Goal: Communication & Community: Answer question/provide support

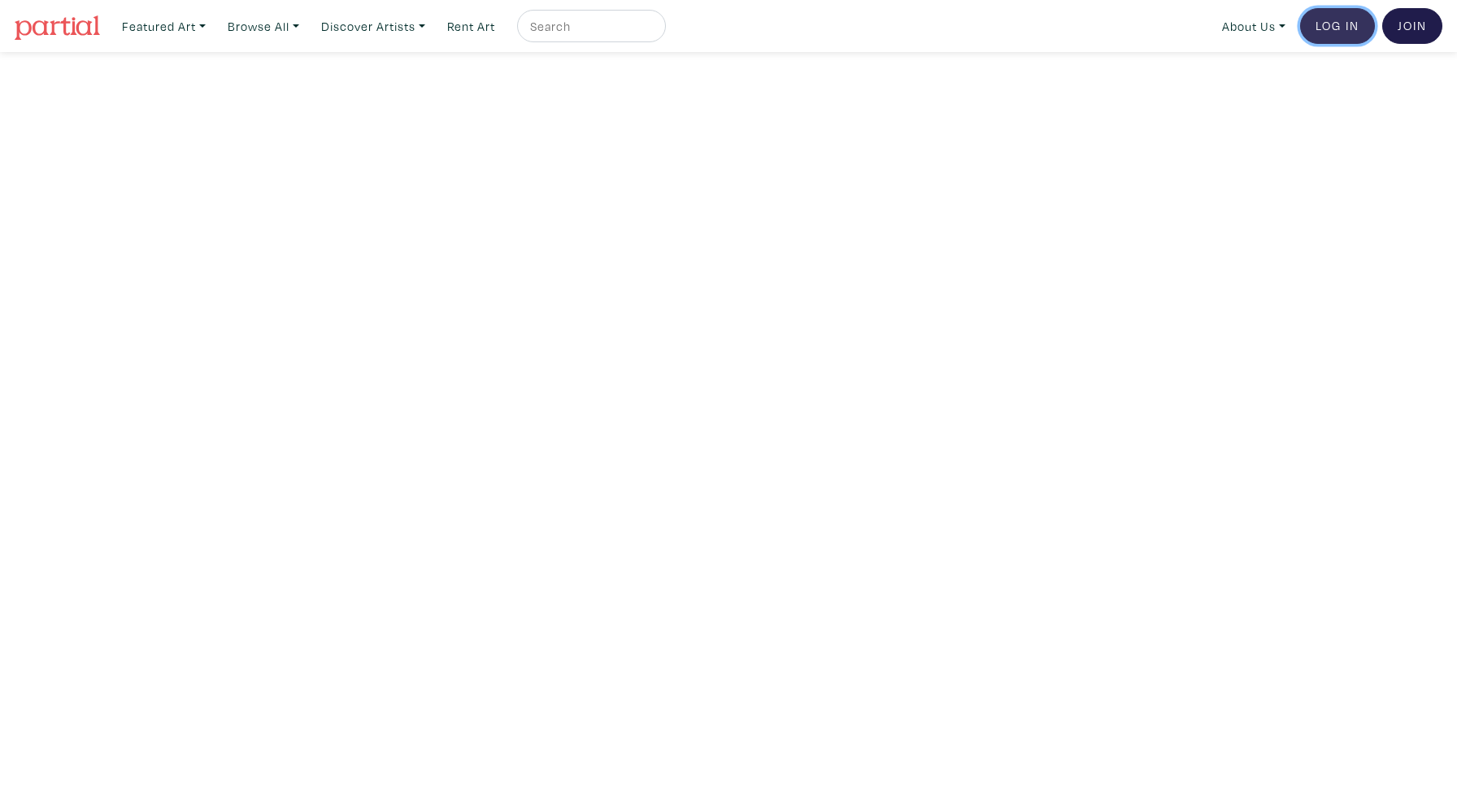
click at [1322, 33] on link "Log In" at bounding box center [1338, 26] width 75 height 36
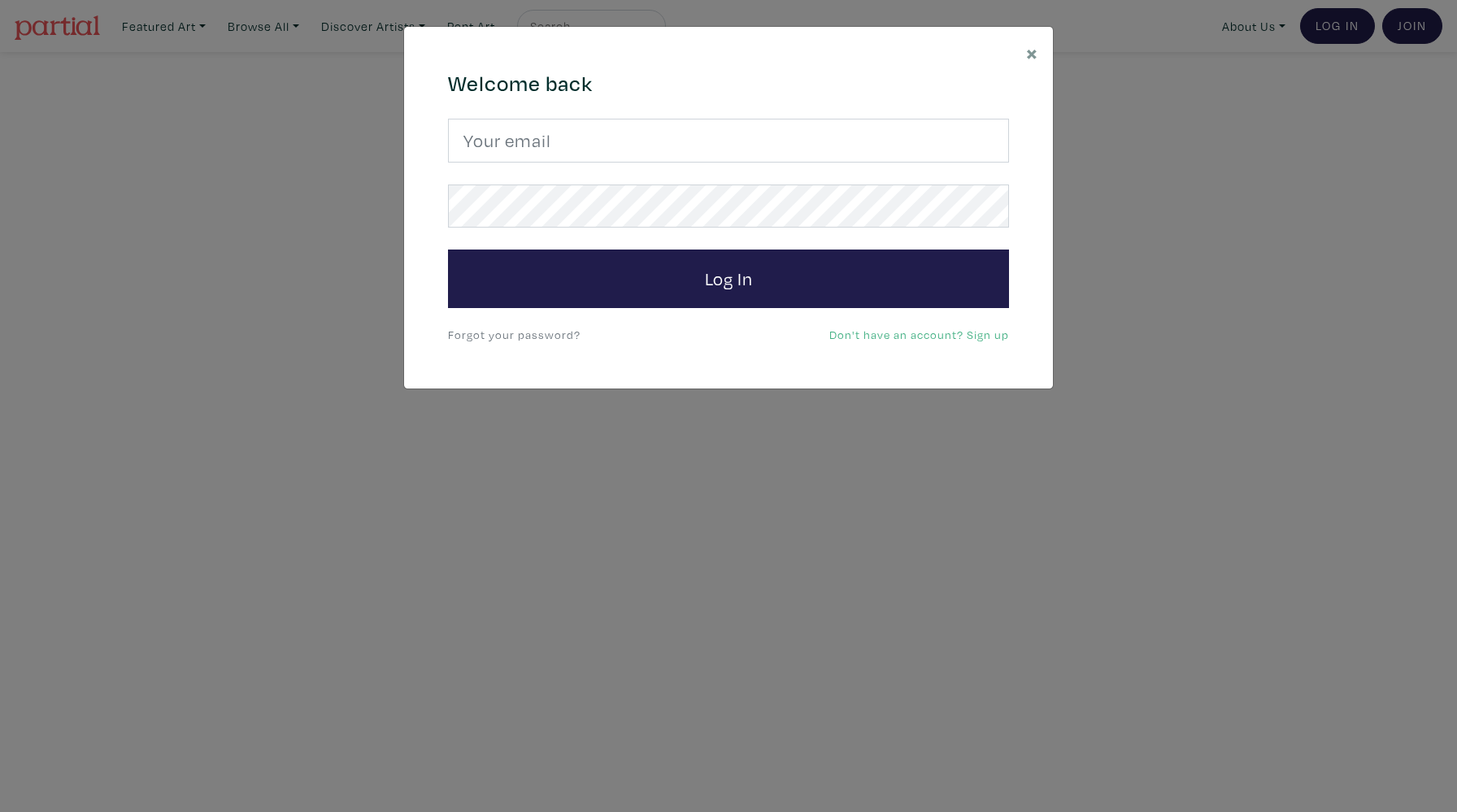
click at [521, 336] on link "Forgot your password?" at bounding box center [514, 335] width 133 height 16
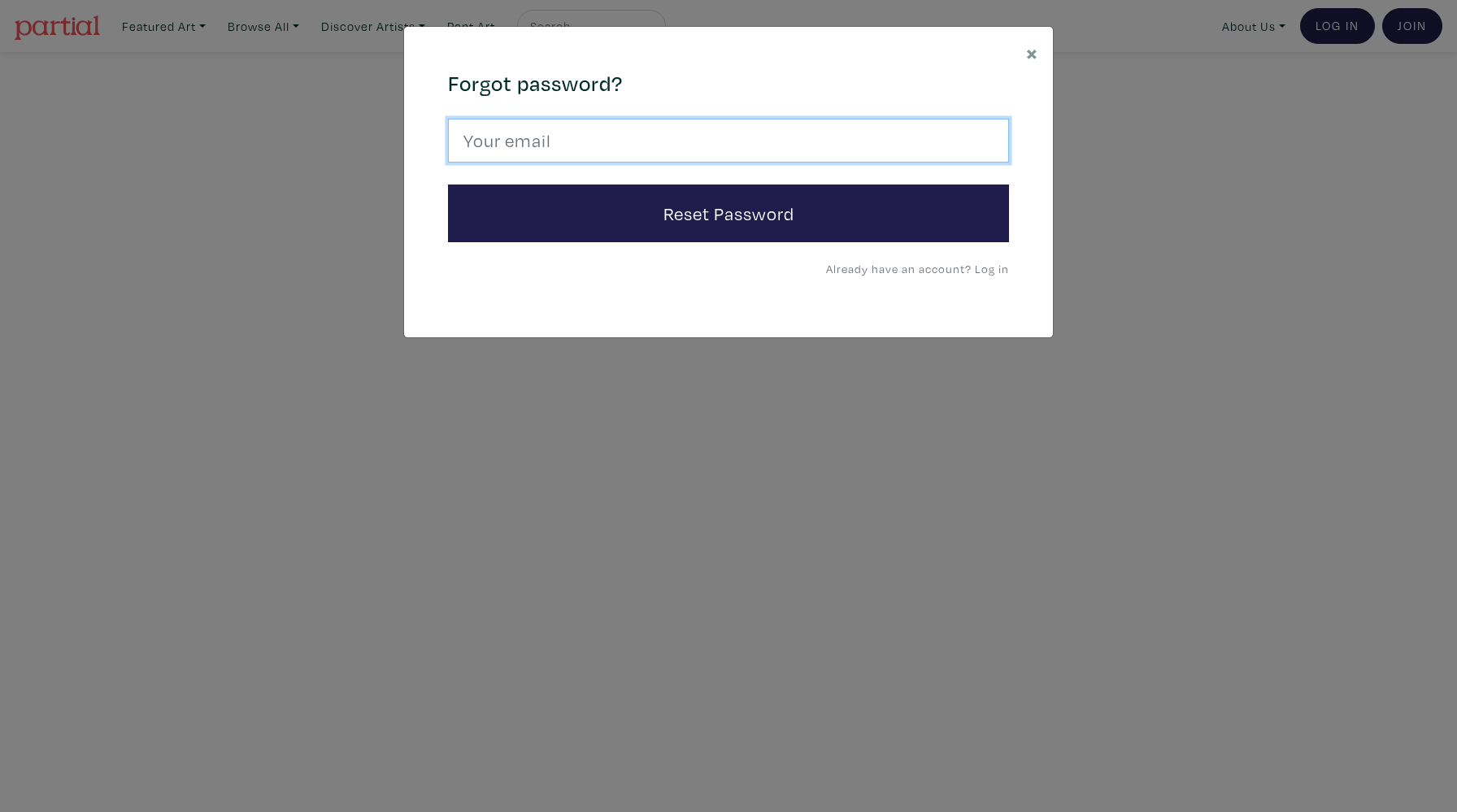
click at [532, 140] on input "email" at bounding box center [728, 140] width 561 height 44
type input "Saruyeofficial@gmail.com"
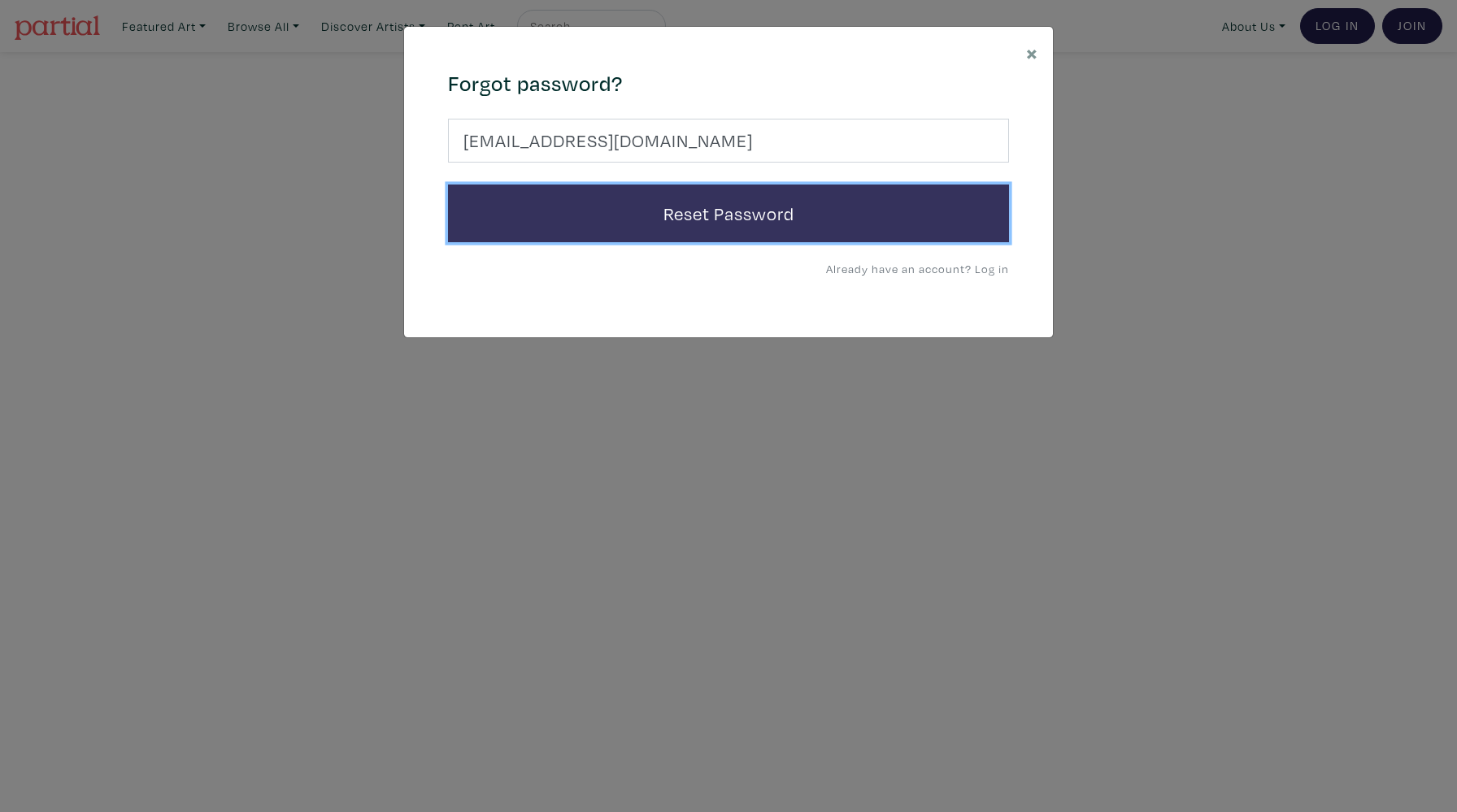
click at [567, 209] on button "Reset Password" at bounding box center [728, 214] width 561 height 58
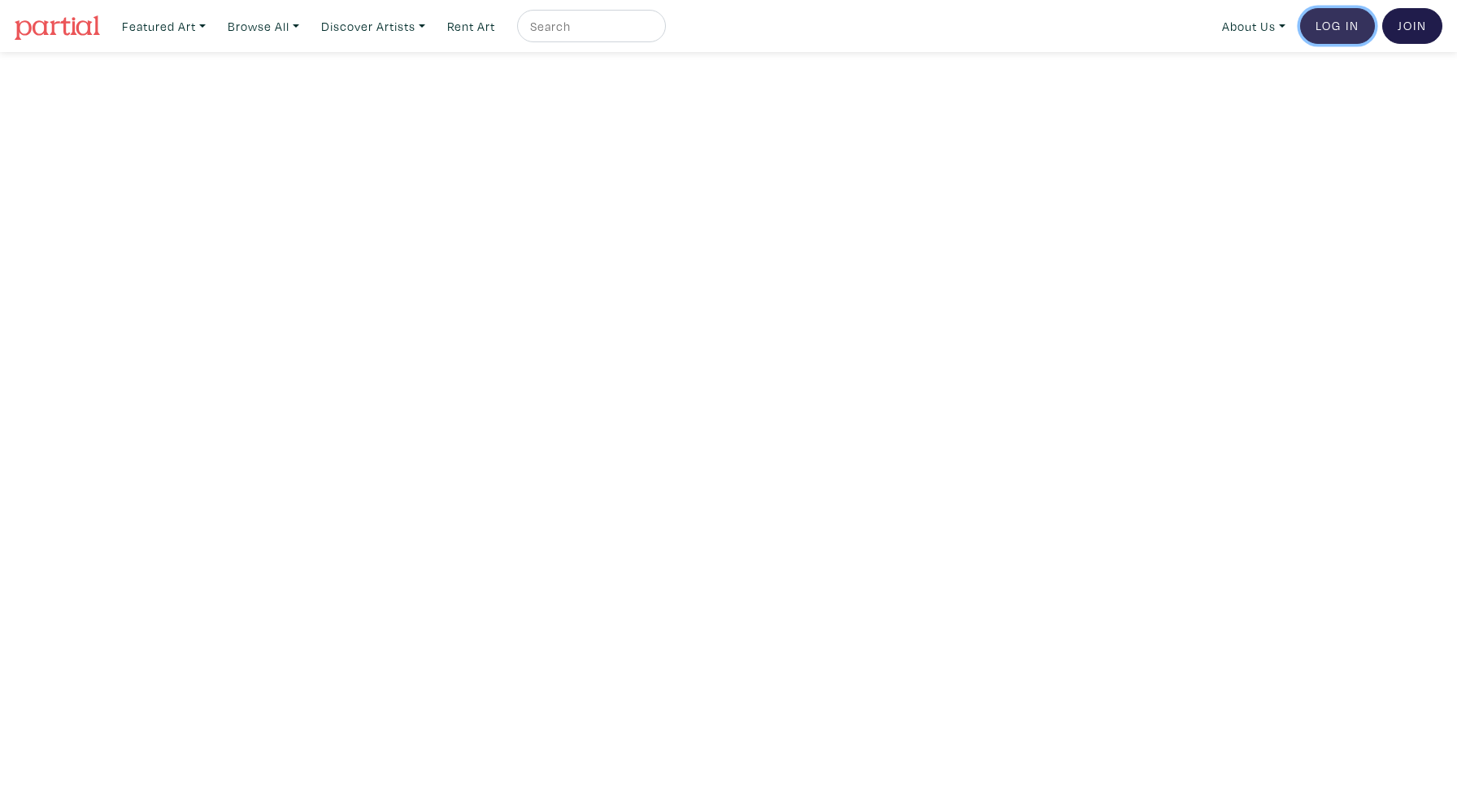
click at [1310, 31] on link "Log In" at bounding box center [1338, 26] width 75 height 36
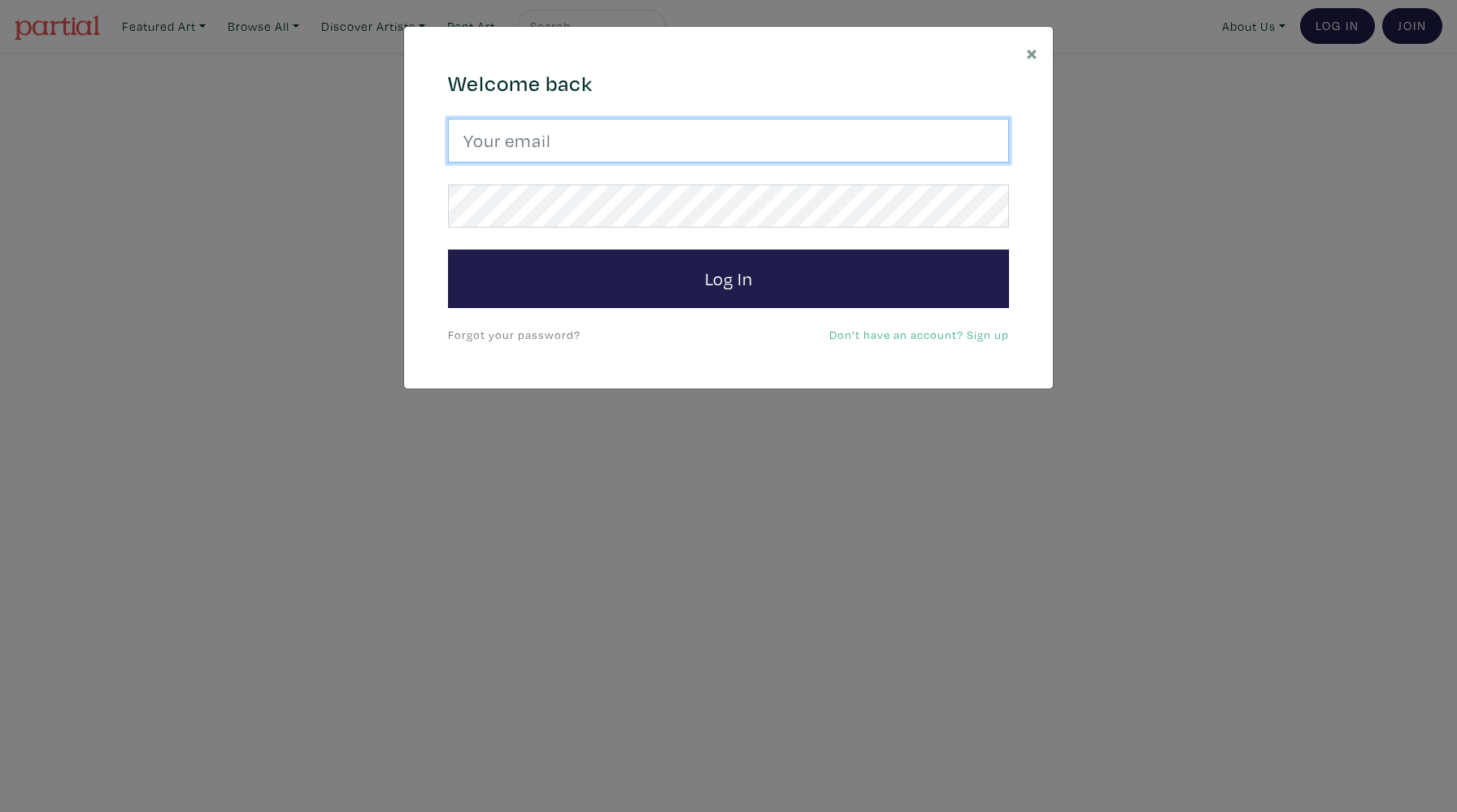
click at [642, 149] on input "email" at bounding box center [728, 140] width 561 height 44
type input "Saruyeofficial@gmail.com"
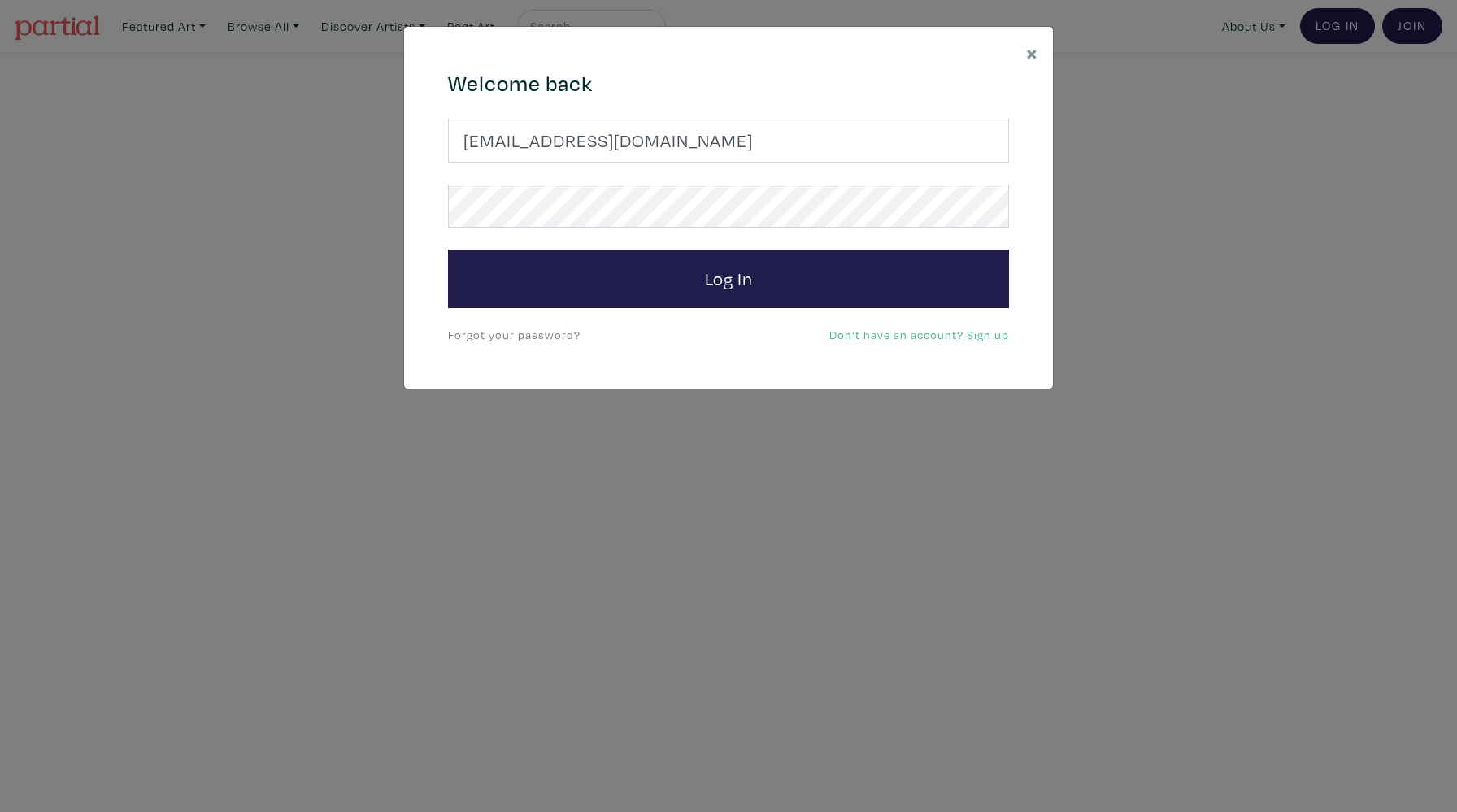
click at [628, 231] on form "Saruyeofficial@gmail.com Log In" at bounding box center [728, 213] width 561 height 189
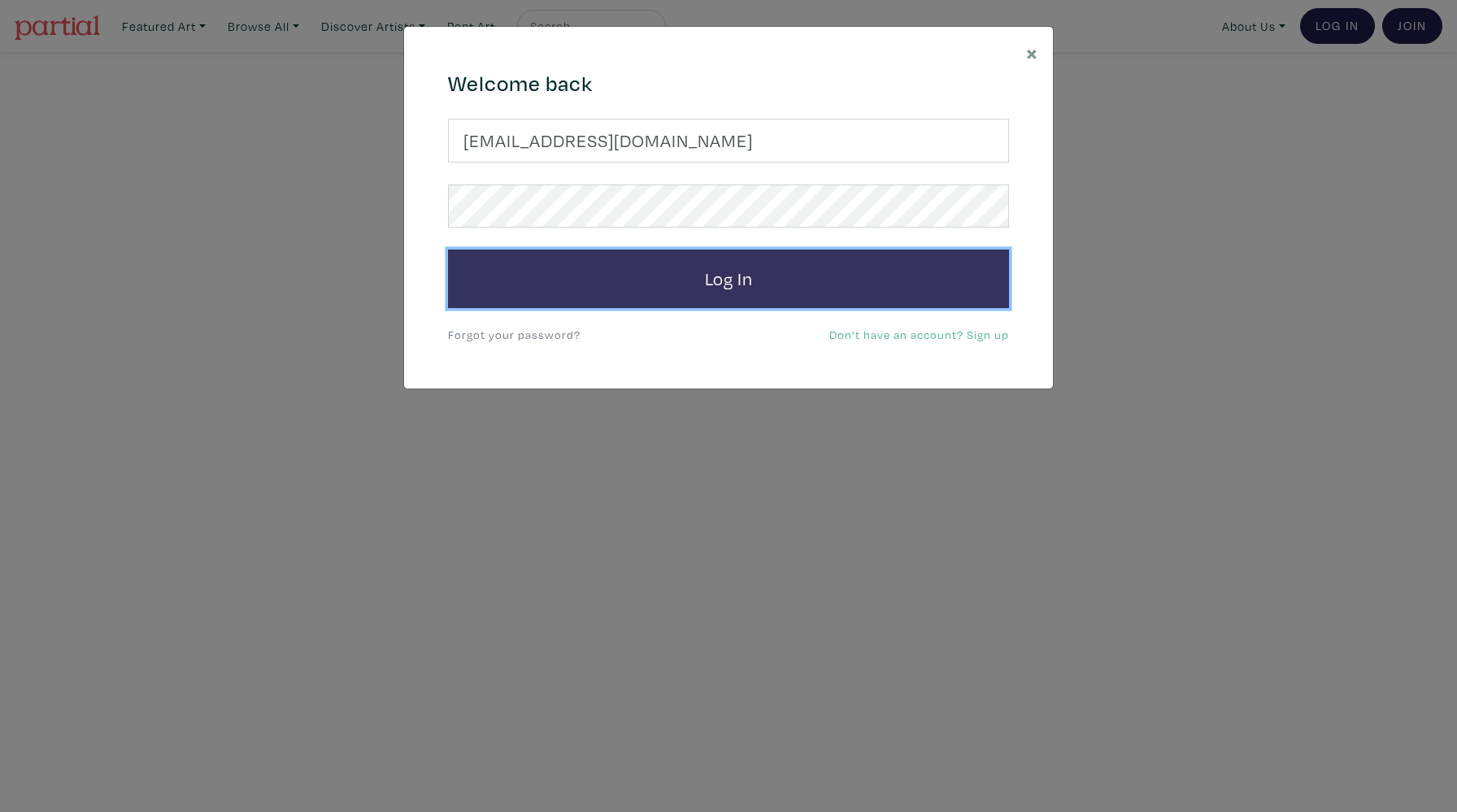
click at [609, 270] on button "Log In" at bounding box center [728, 279] width 561 height 58
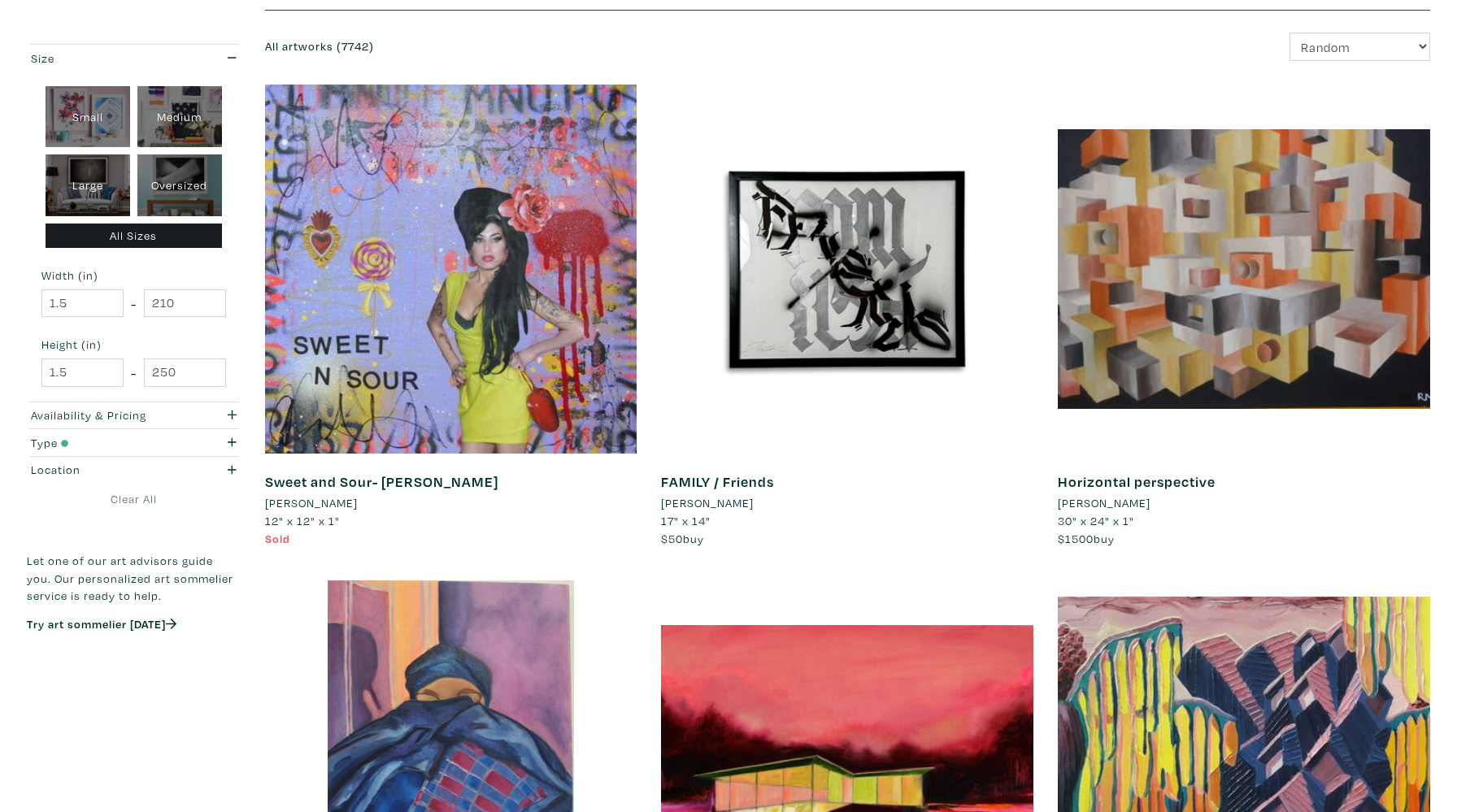
scroll to position [205, 0]
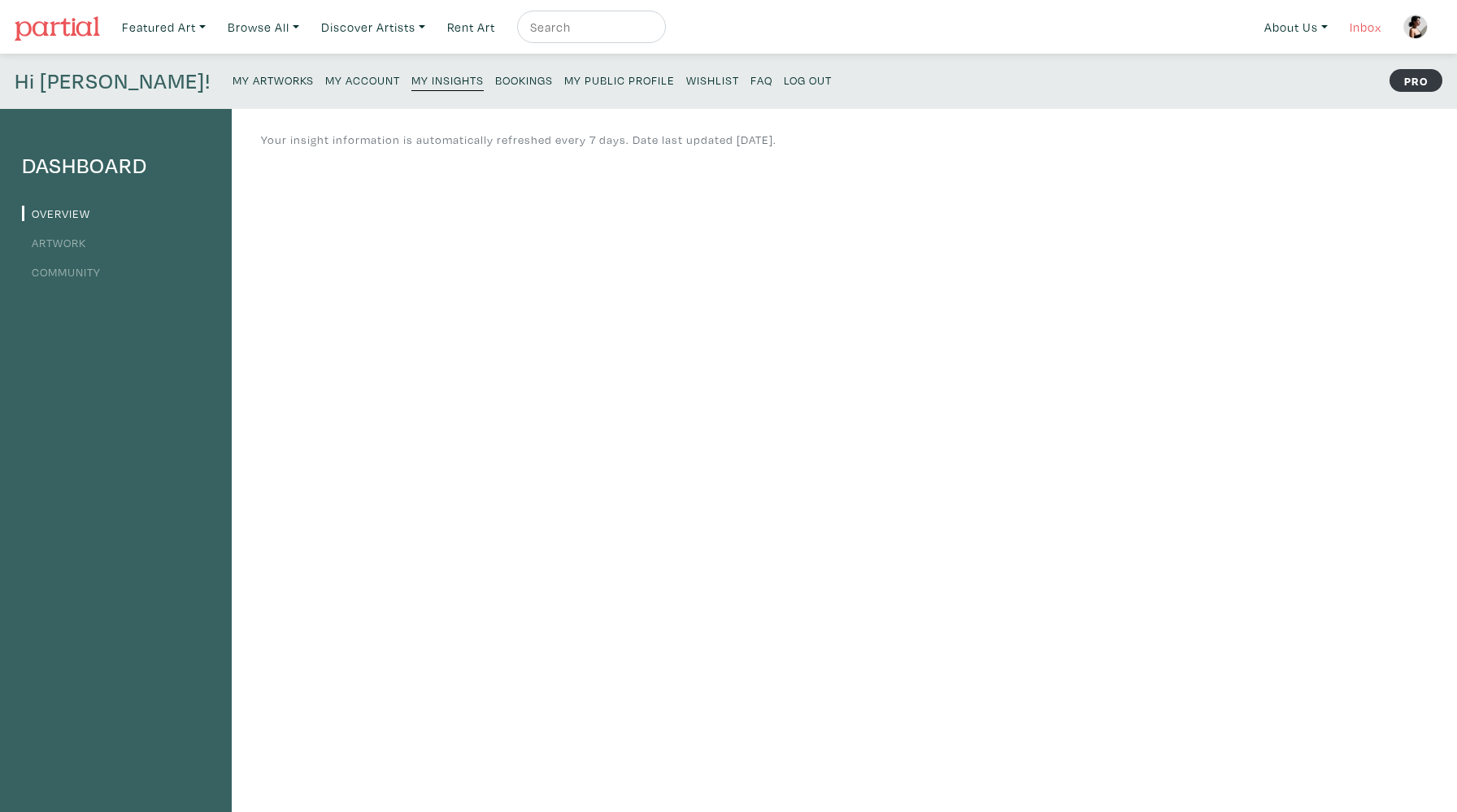
click at [1354, 37] on link "Inbox" at bounding box center [1366, 28] width 47 height 33
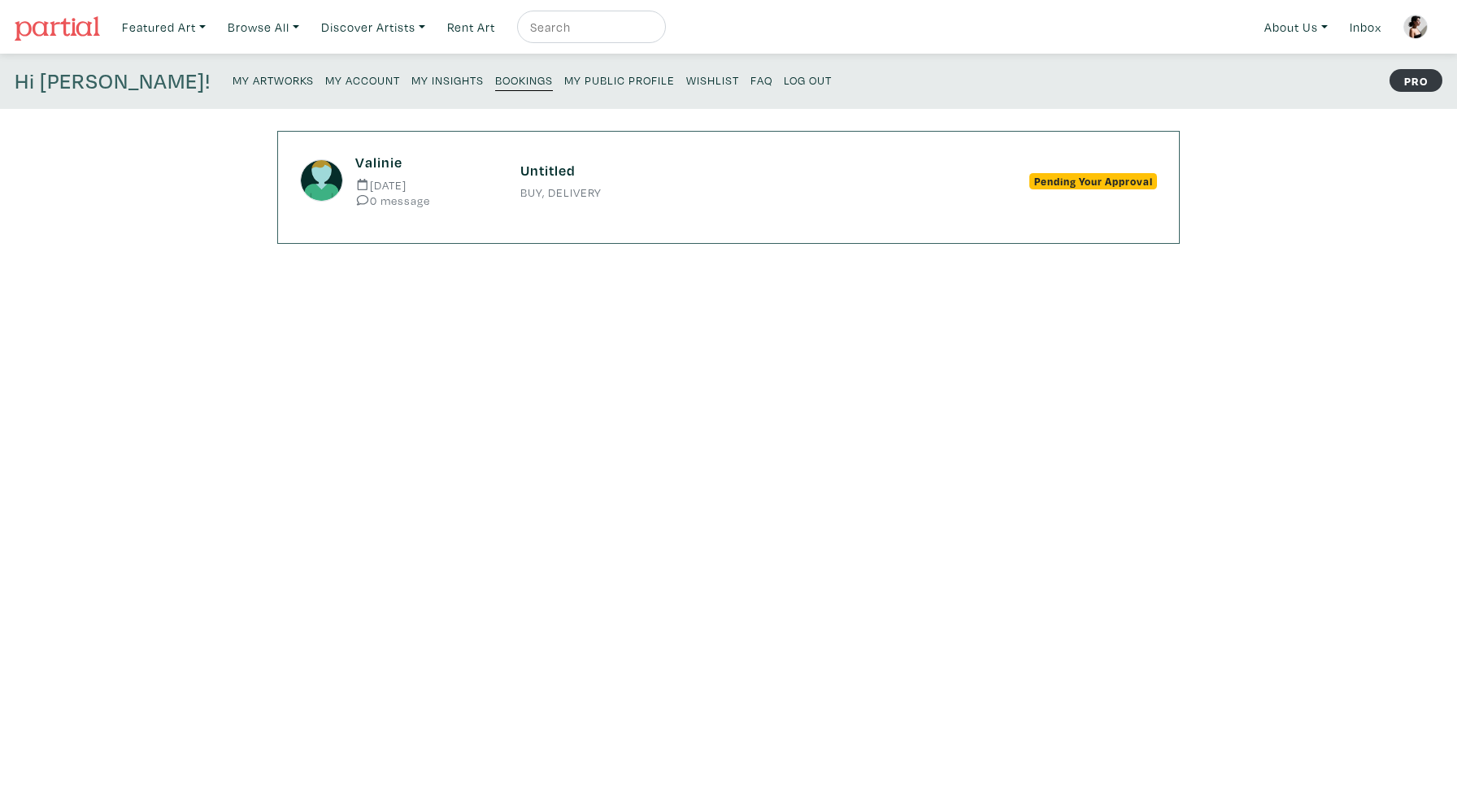
click at [772, 198] on small "BUY, DELIVERY" at bounding box center [728, 193] width 416 height 12
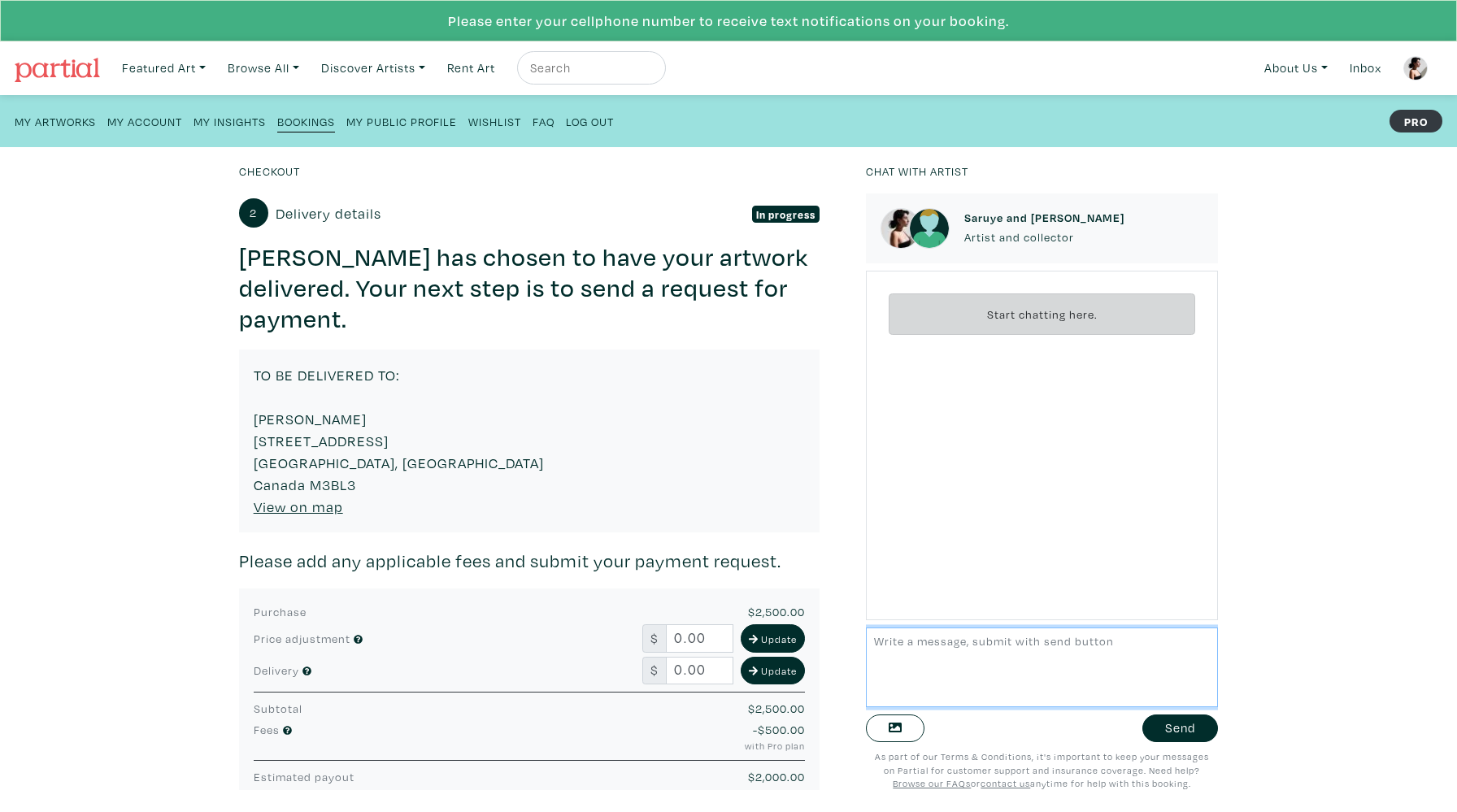
scroll to position [115, 0]
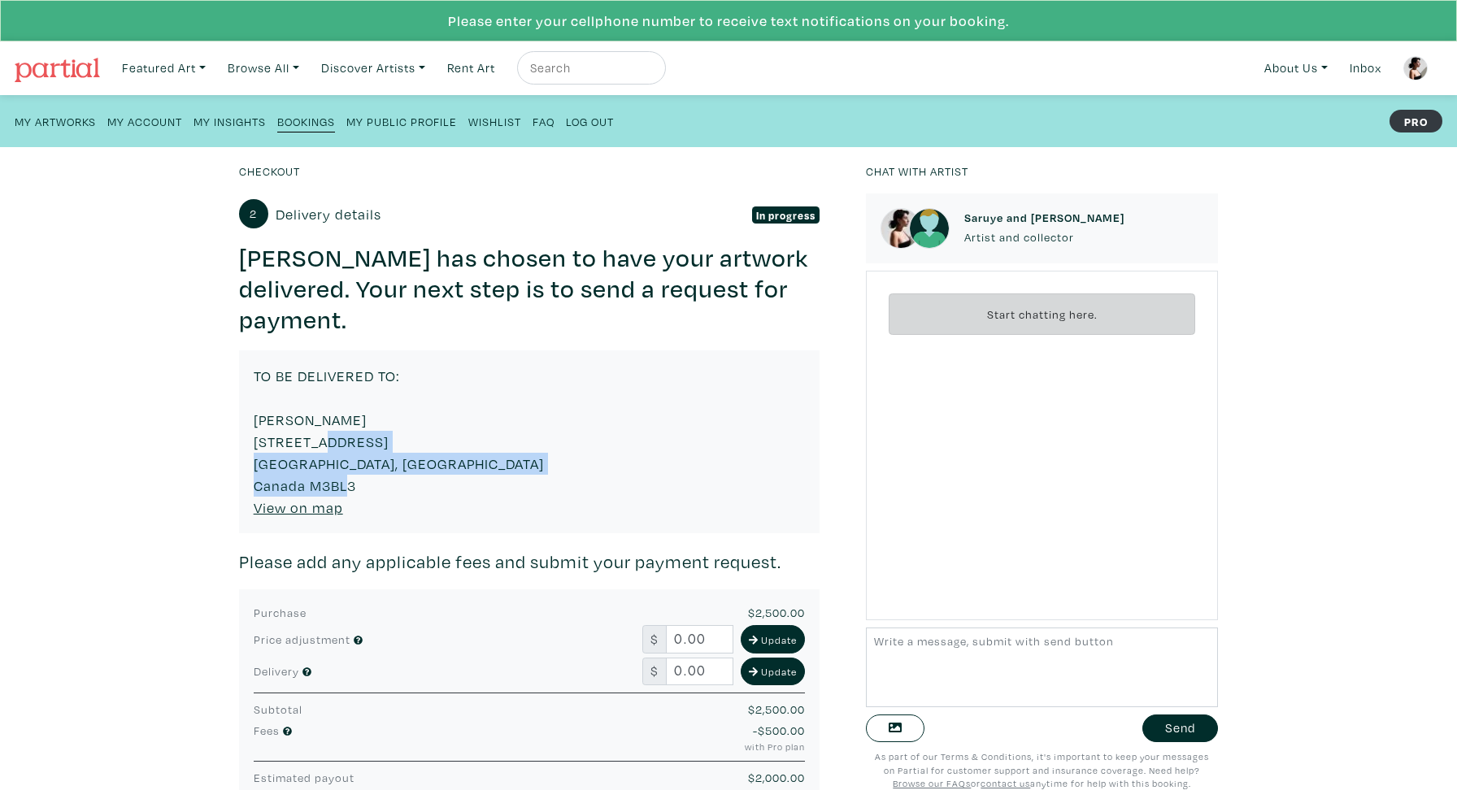
drag, startPoint x: 248, startPoint y: 410, endPoint x: 305, endPoint y: 454, distance: 72.0
click at [305, 454] on div "TO BE DELIVERED TO: Valinie Chowbay 6 winchfield place Toronto, Ontario Canada …" at bounding box center [529, 441] width 582 height 183
copy div "6 winchfield place Toronto, Ontario Canada"
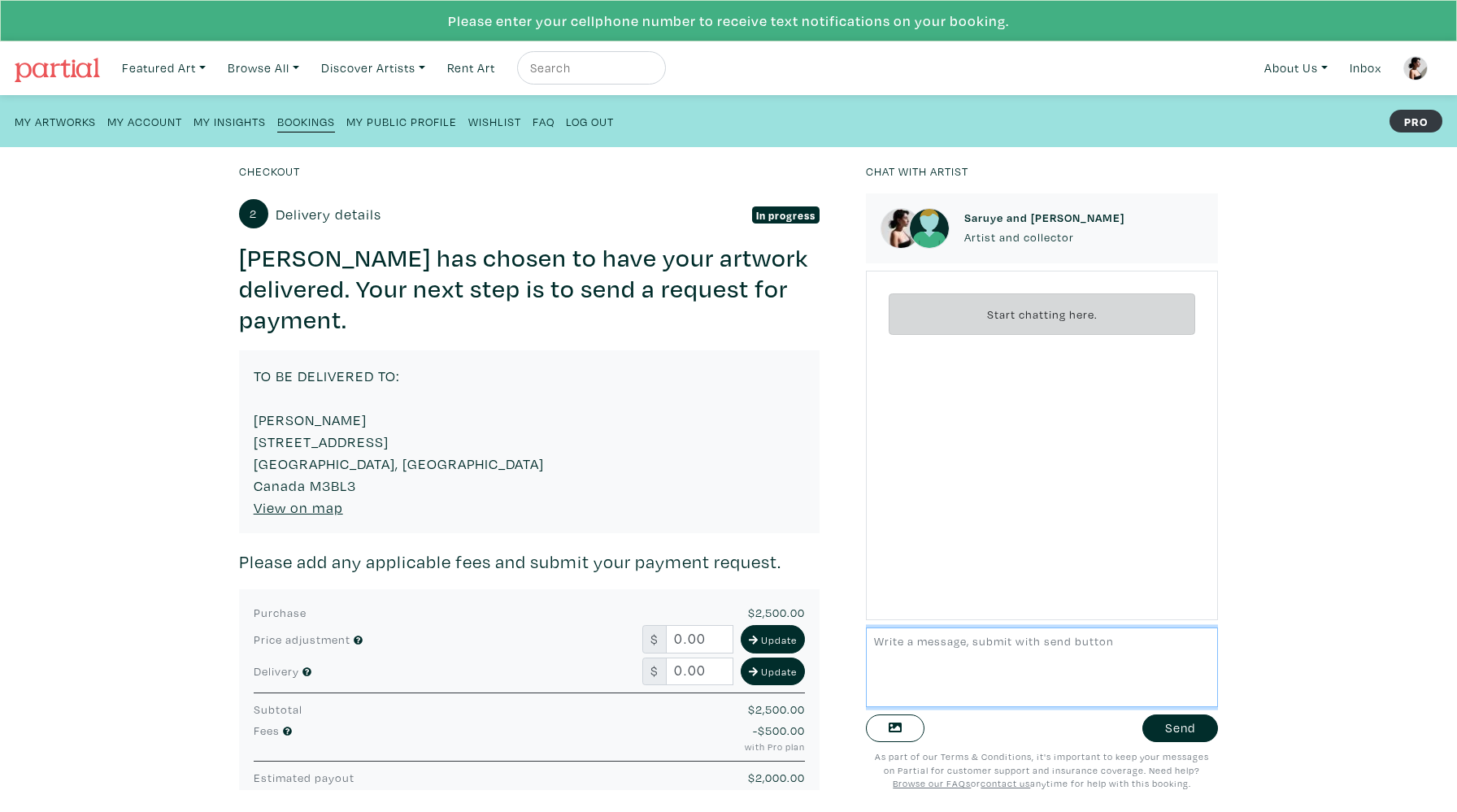
click at [934, 663] on textarea at bounding box center [1042, 667] width 352 height 79
click at [989, 640] on textarea "Hello dear Valinie, thank you for your interest in my artwork. The one you pick…" at bounding box center [1042, 667] width 352 height 79
click at [0, 0] on div "Thank" at bounding box center [0, 0] width 0 height 0
type textarea "Hello dear Valinie, Thank you for your interest in my artwork. The one you pick…"
click at [973, 645] on textarea "Hello dear Valinie, Thank you for your interest in my artwork. The one you pick…" at bounding box center [1042, 667] width 352 height 79
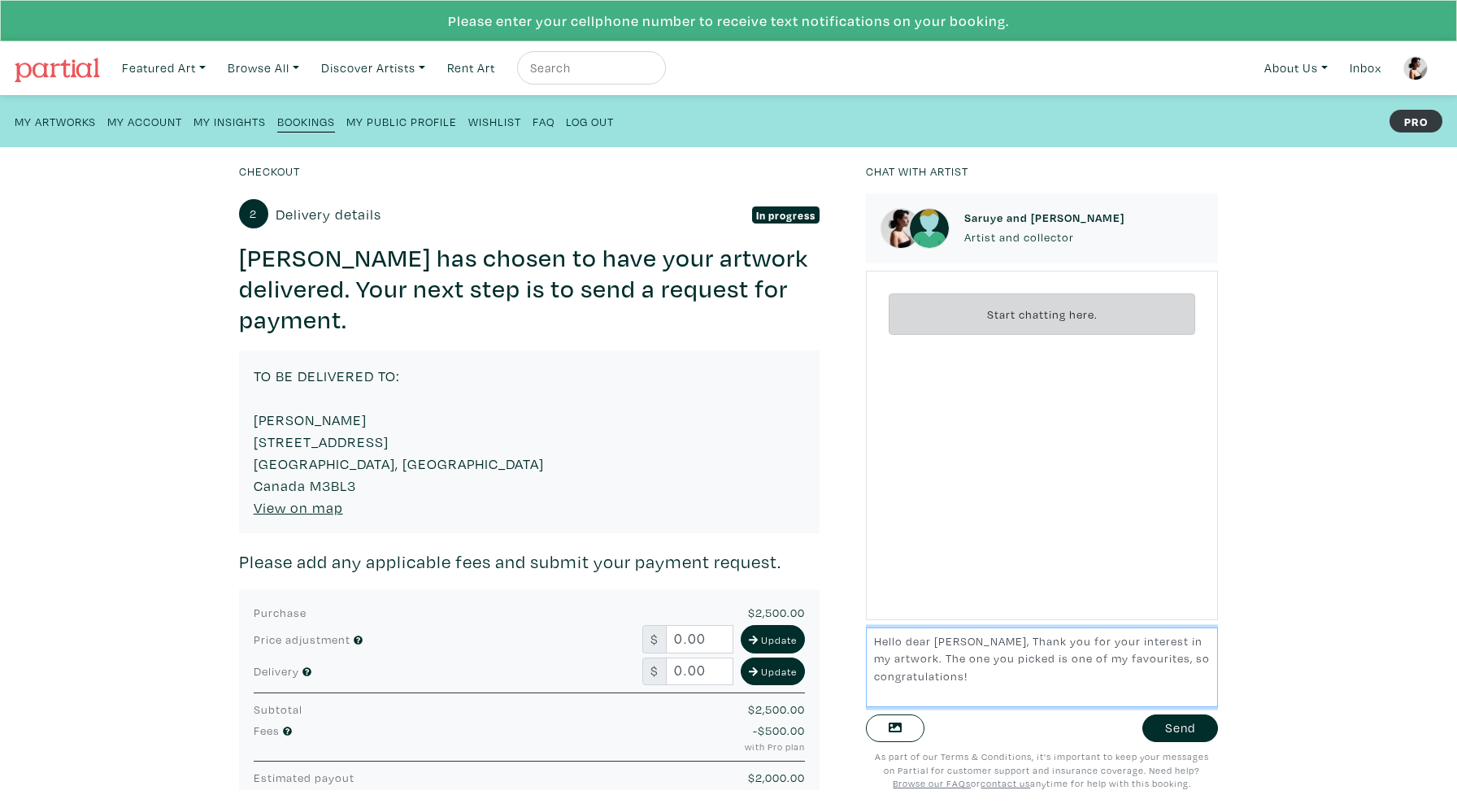
drag, startPoint x: 972, startPoint y: 683, endPoint x: 873, endPoint y: 645, distance: 106.0
click at [873, 645] on textarea "Hello dear Valinie, Thank you for your interest in my artwork. The one you pick…" at bounding box center [1042, 667] width 352 height 79
paste textarea "Hello dear Valinie, Thank you for your interest in my artwork. The one you pick…"
click at [0, 0] on div "favorites," at bounding box center [0, 0] width 0 height 0
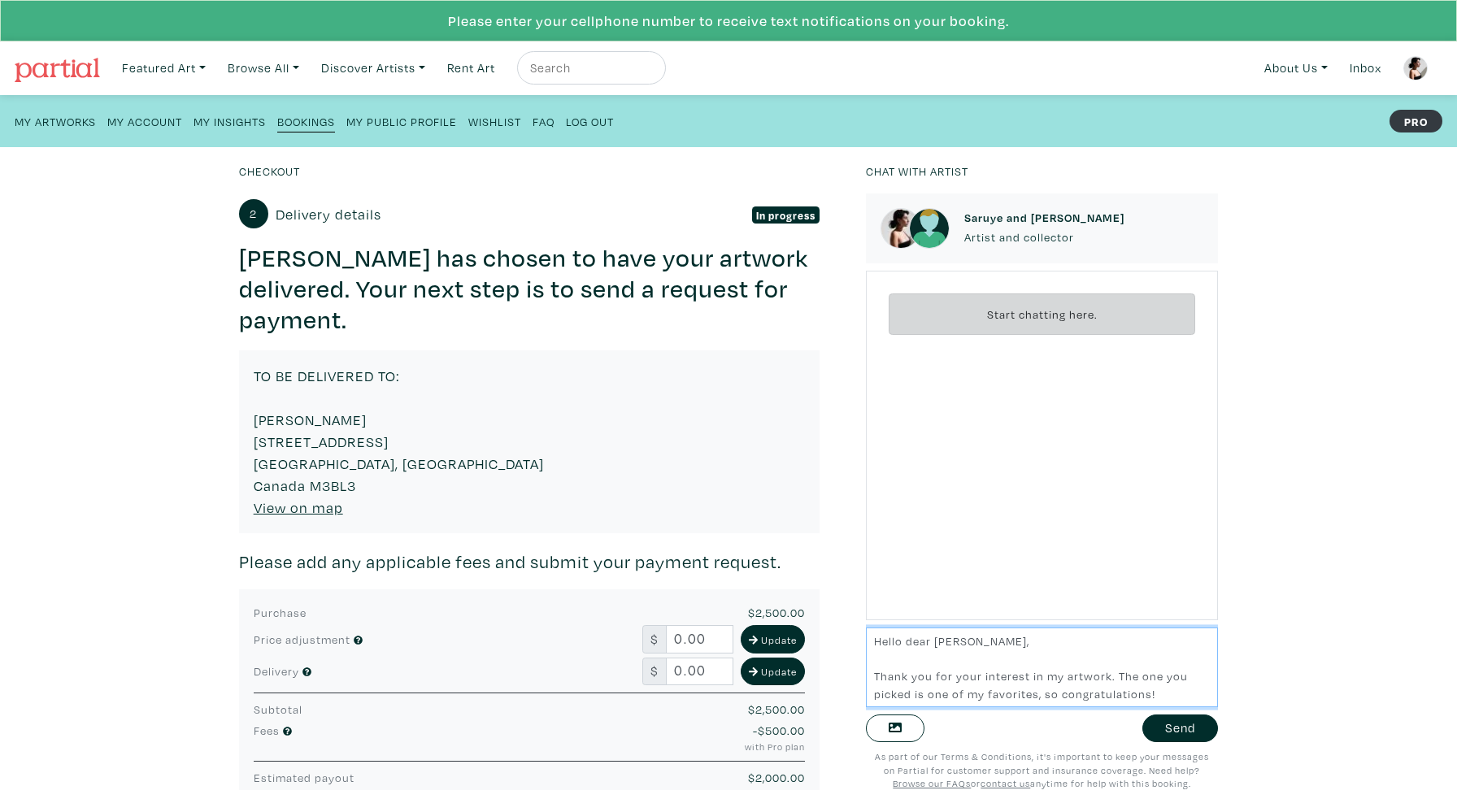
click at [1012, 696] on textarea "Hello dear Valinie, Thank you for your interest in my artwork. The one you pick…" at bounding box center [1042, 667] width 352 height 79
type textarea "Hello dear Valinie, Thank you for your interest in my artwork. The one you pick…"
click at [1170, 739] on button "Send" at bounding box center [1180, 729] width 76 height 28
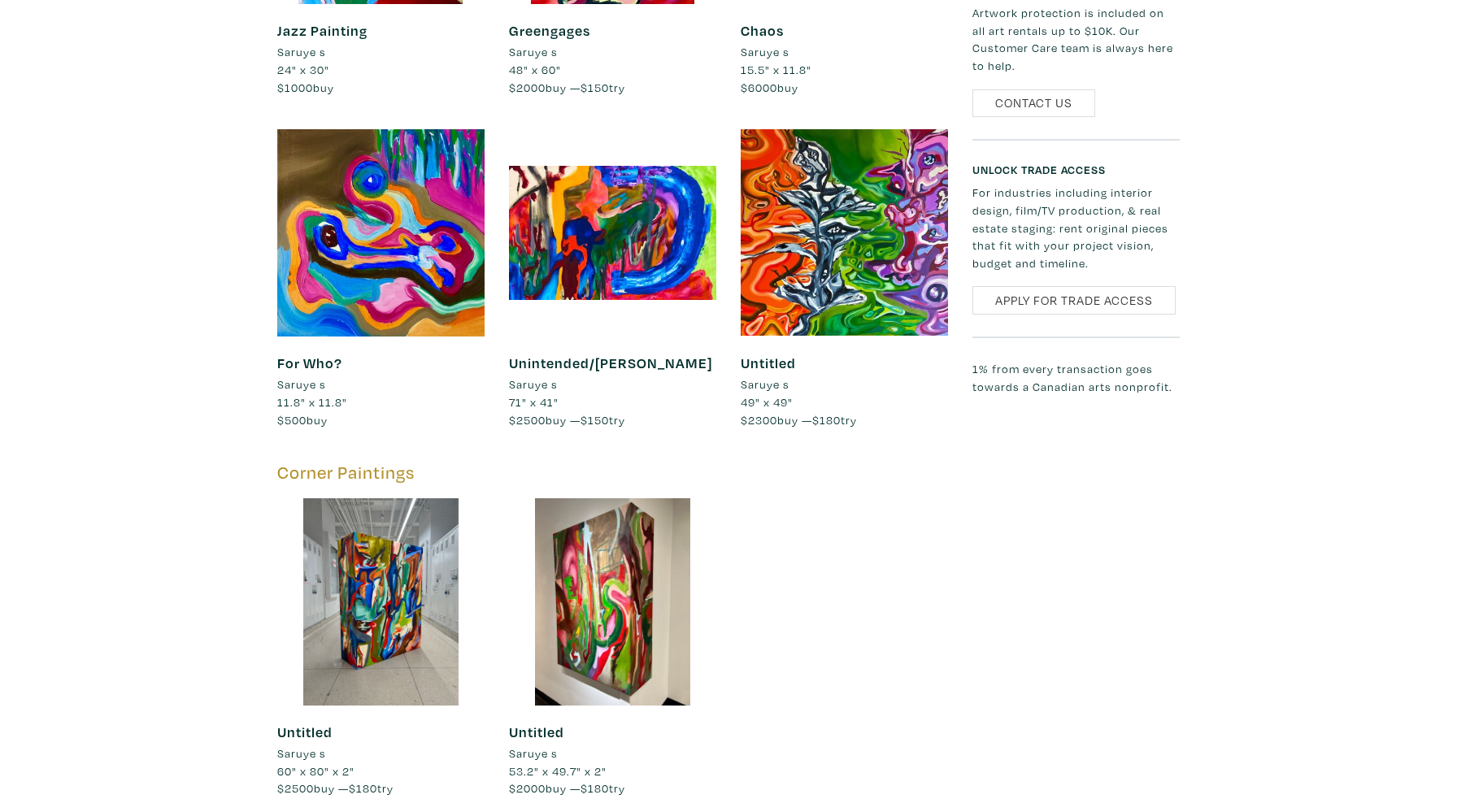
scroll to position [3254, 0]
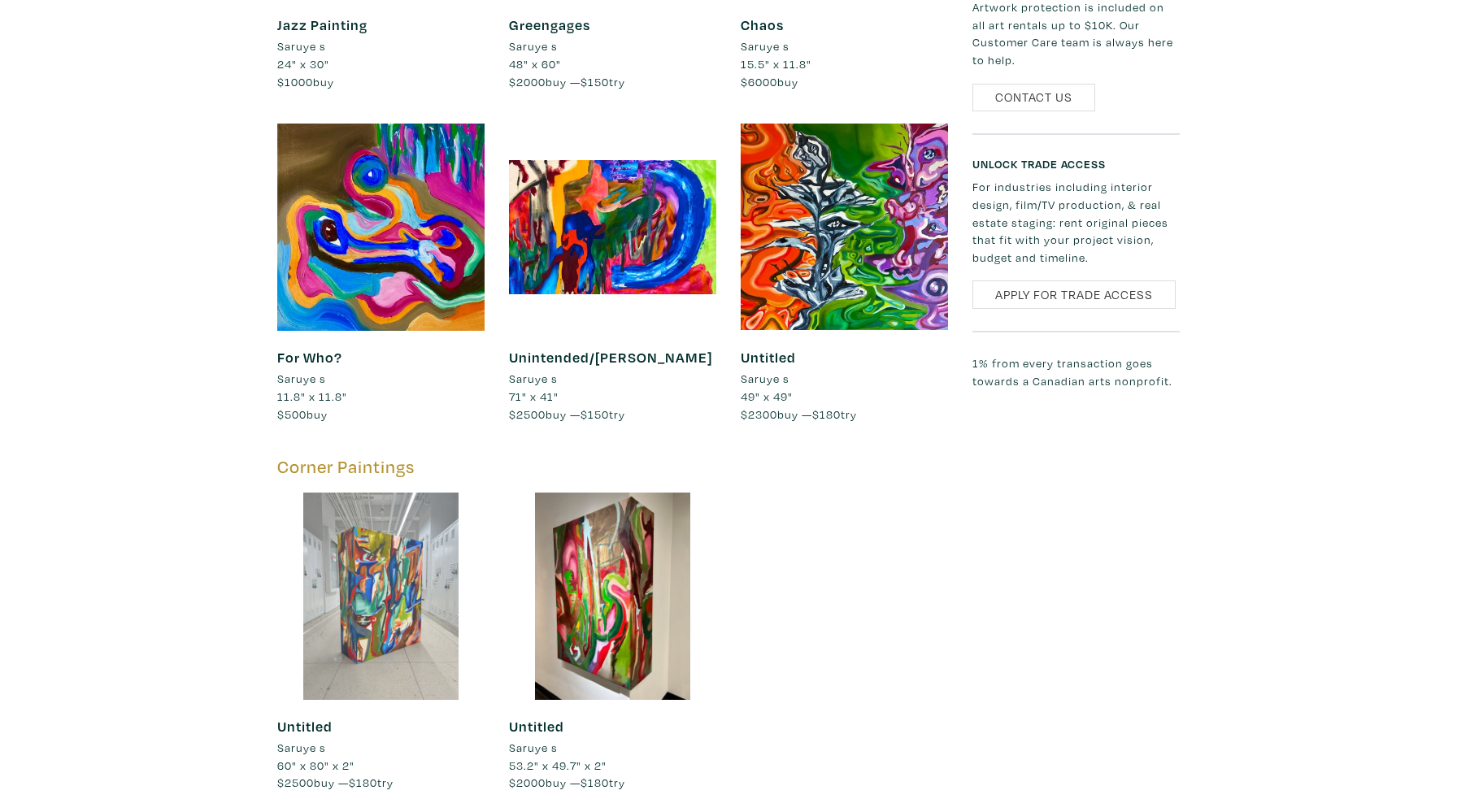
click at [382, 614] on div at bounding box center [381, 596] width 207 height 207
click at [340, 532] on div at bounding box center [381, 596] width 207 height 207
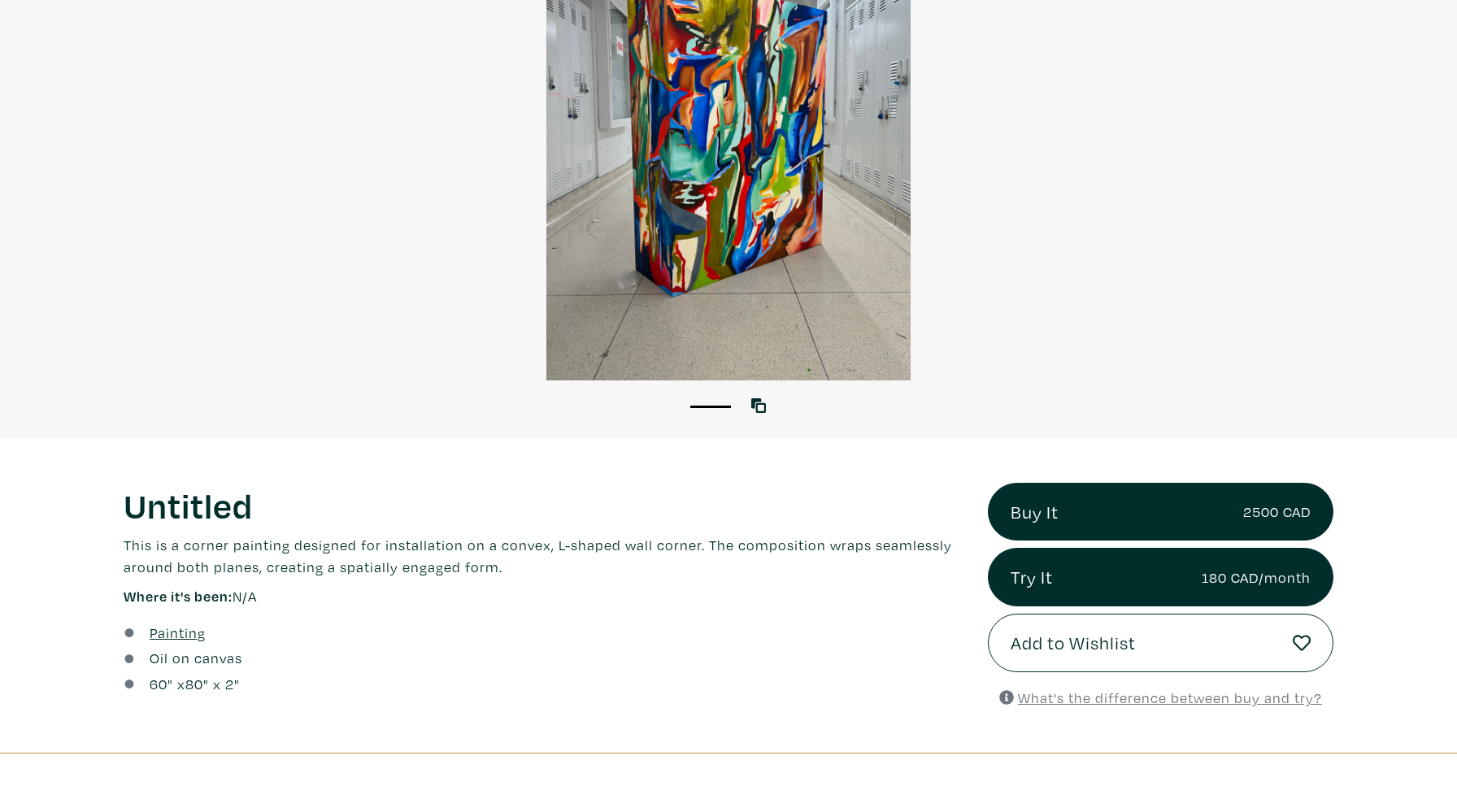
scroll to position [261, 0]
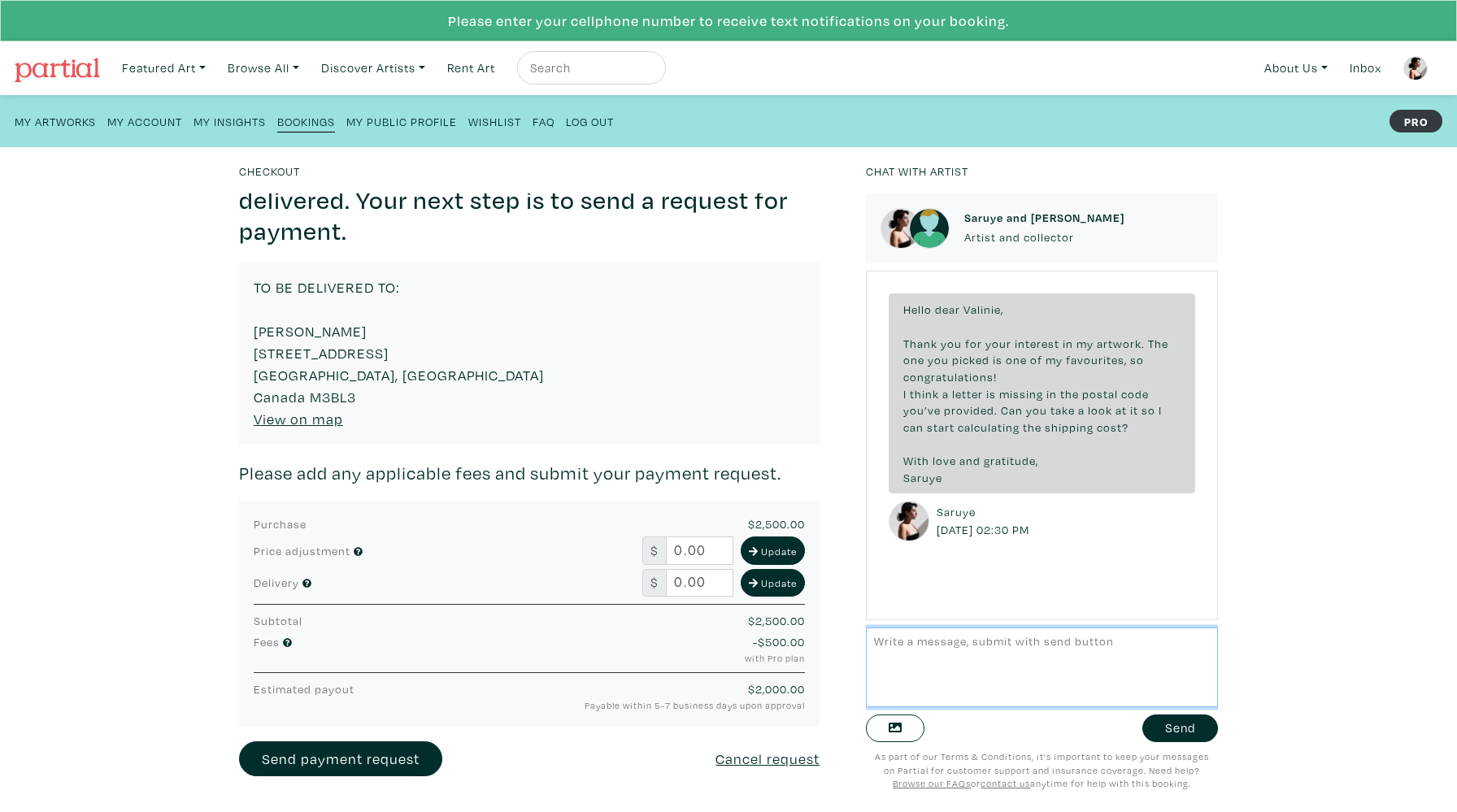
scroll to position [206, 0]
click at [985, 665] on textarea at bounding box center [1042, 667] width 352 height 79
click at [1057, 648] on textarea "Also, can you kindly confirm this address you" at bounding box center [1042, 667] width 352 height 79
click at [1163, 638] on textarea "Also, can you kindly confirm the address you" at bounding box center [1042, 667] width 352 height 79
click at [973, 672] on textarea "Also, please confirm that the address you provided is residential." at bounding box center [1042, 667] width 352 height 79
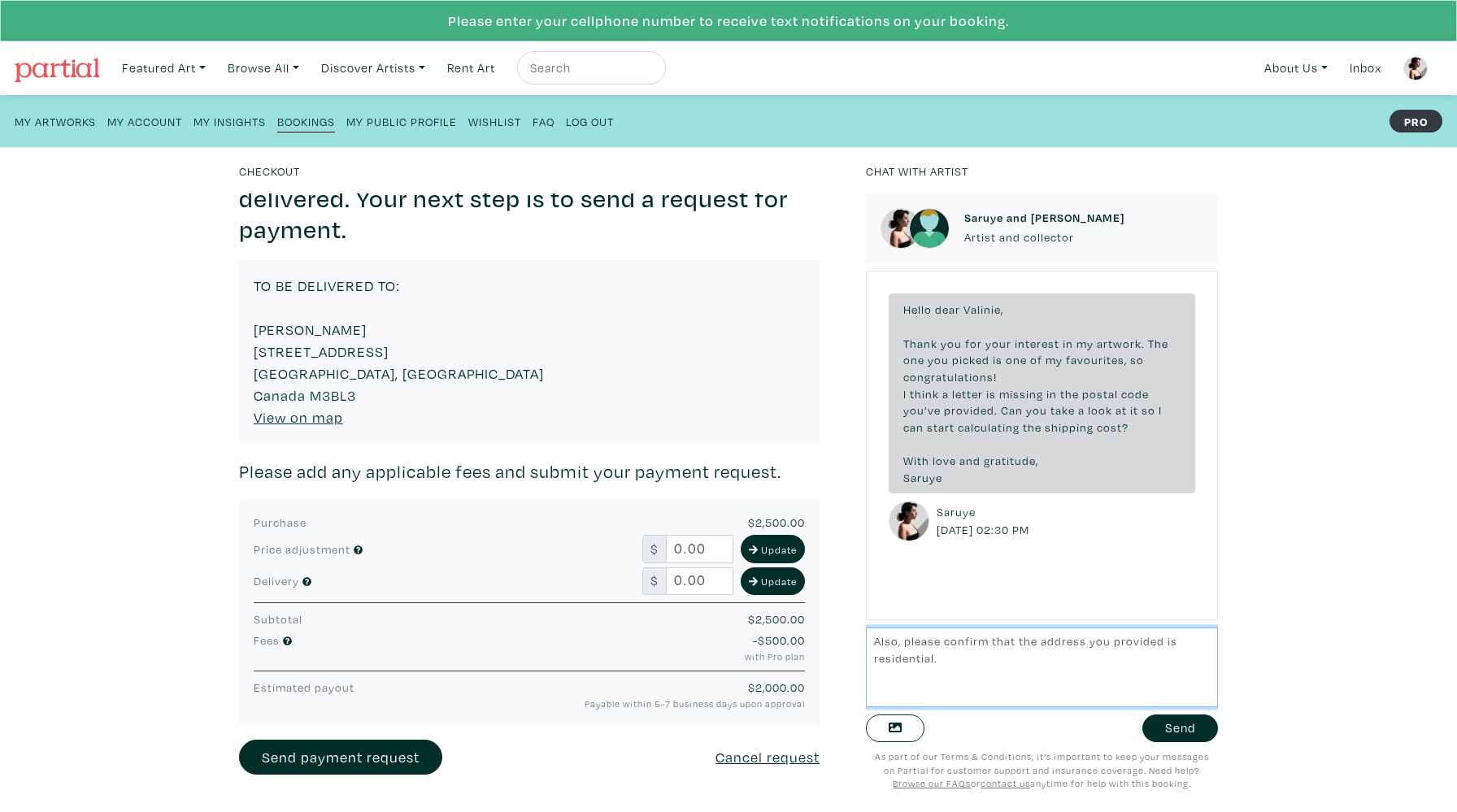
click at [943, 644] on textarea "Also, please confirm that the address you provided is residential." at bounding box center [1042, 667] width 352 height 79
click at [977, 657] on textarea "Also, please kindly confirm that the address you provided is residential." at bounding box center [1042, 667] width 352 height 79
type textarea "Also, please kindly confirm that the address you provided is residential."
click at [1150, 734] on button "Send" at bounding box center [1180, 729] width 76 height 28
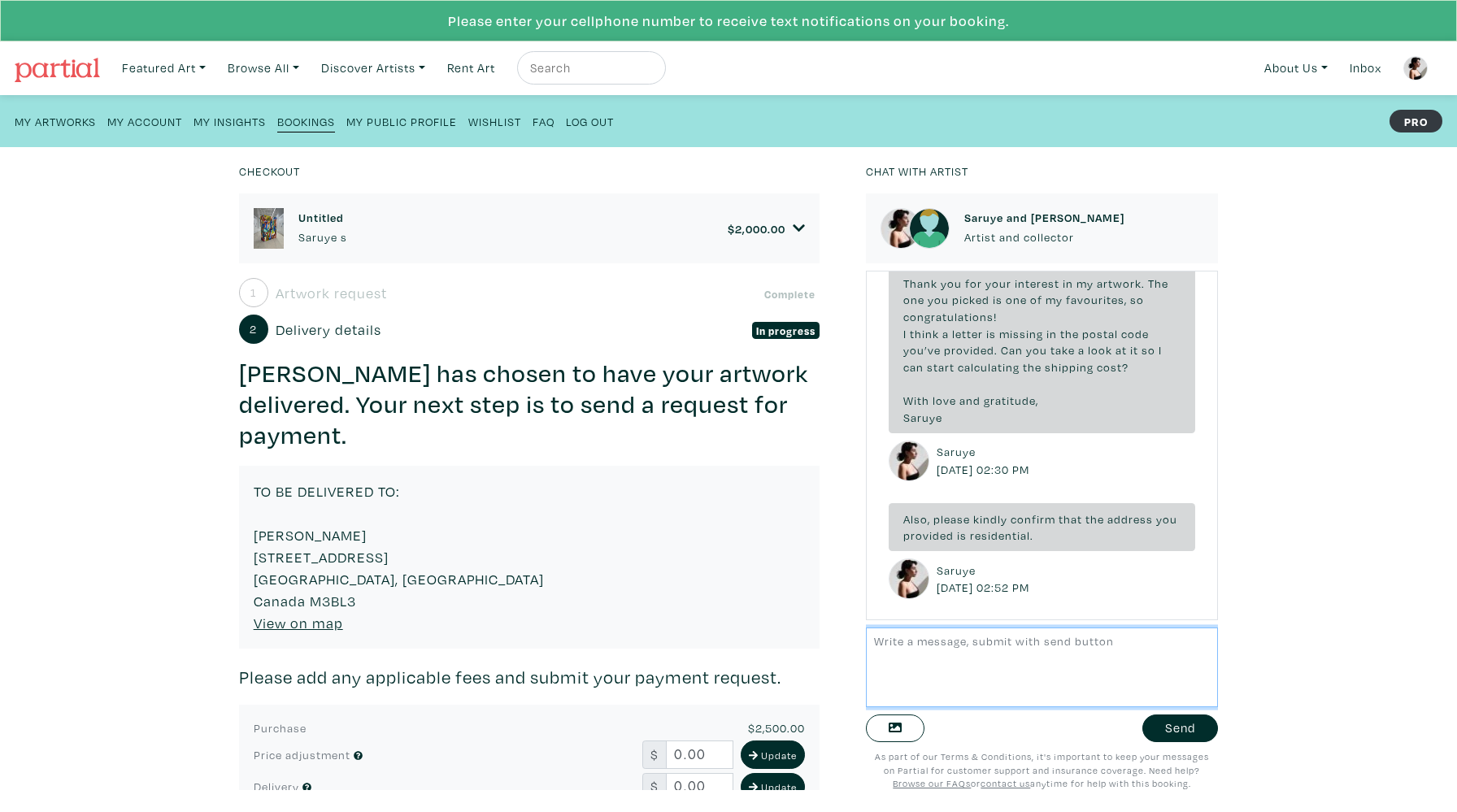
scroll to position [62, 0]
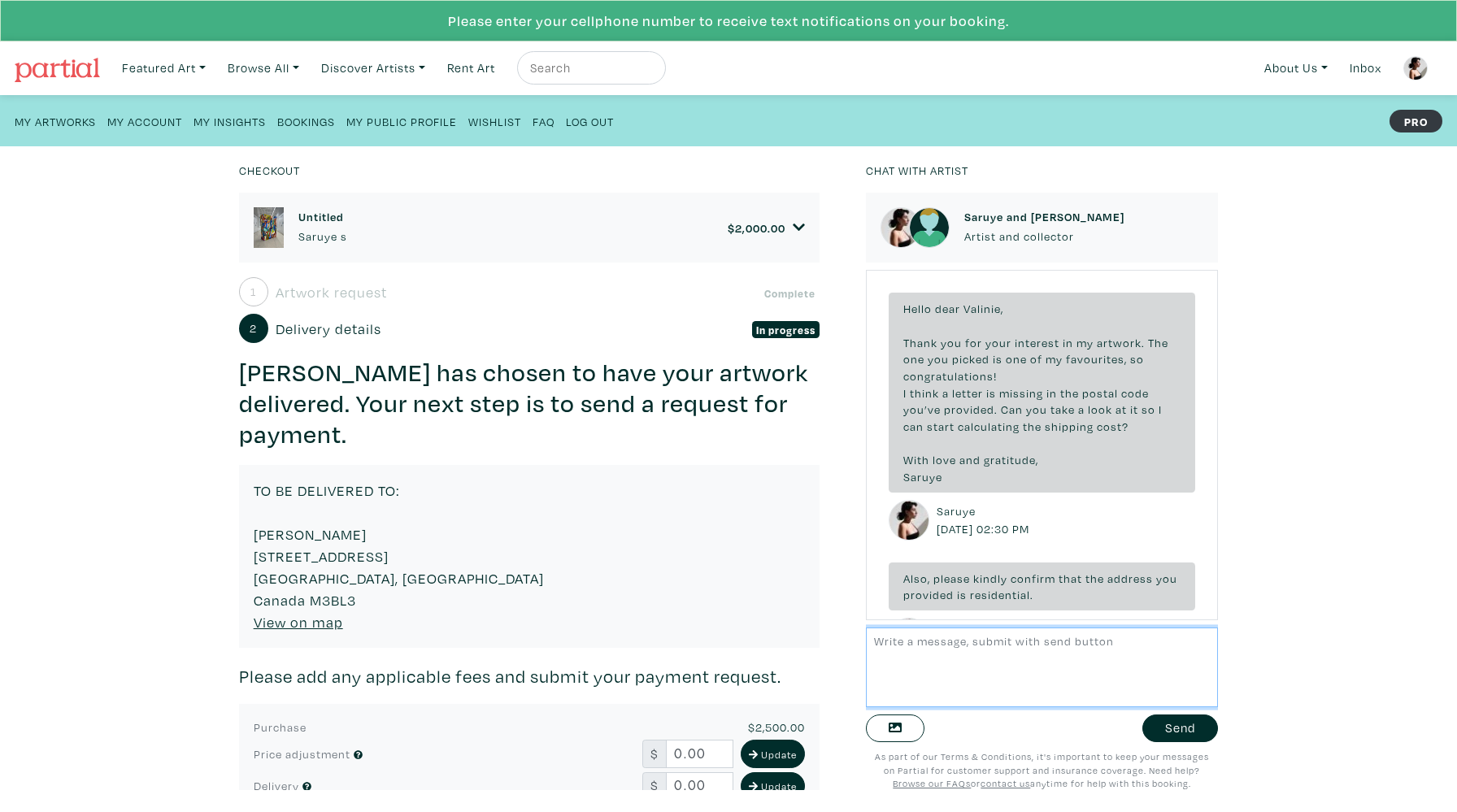
scroll to position [61, 0]
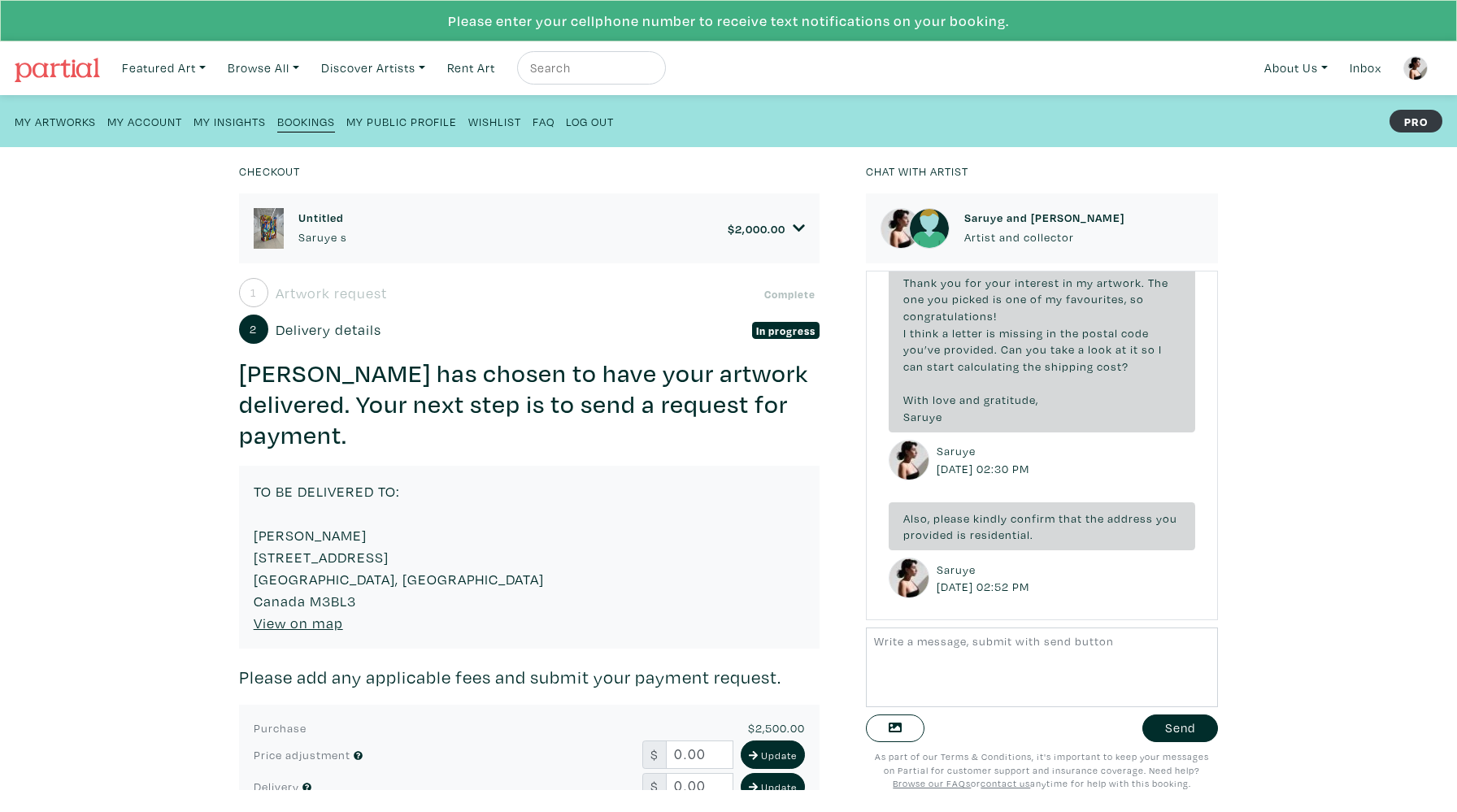
click at [920, 21] on link "Please enter your cellphone number to receive text notifications on your bookin…" at bounding box center [728, 21] width 561 height 17
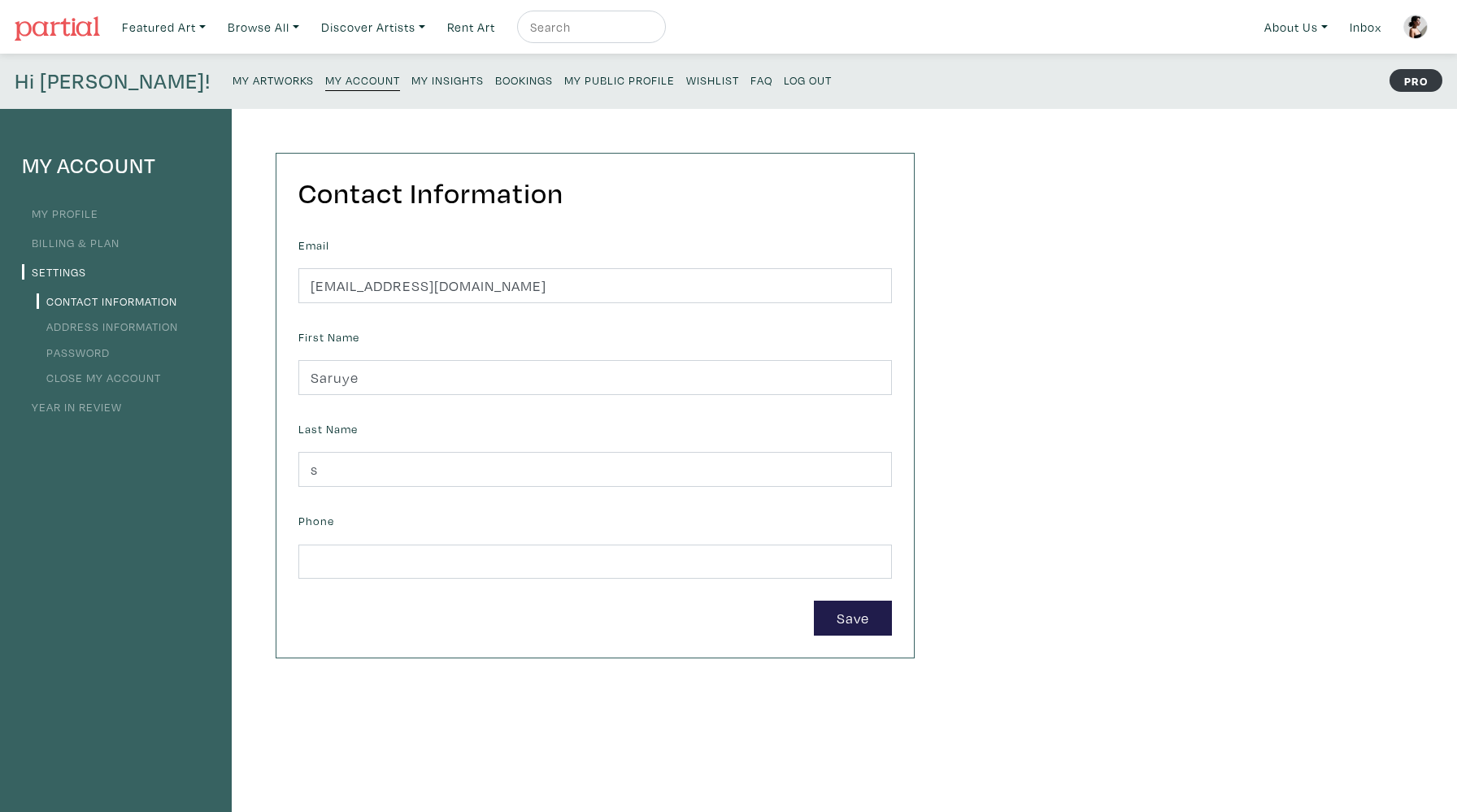
click at [330, 581] on form "Email [EMAIL_ADDRESS][DOMAIN_NAME] First Name [GEOGRAPHIC_DATA] Last Name s Pho…" at bounding box center [595, 435] width 593 height 402
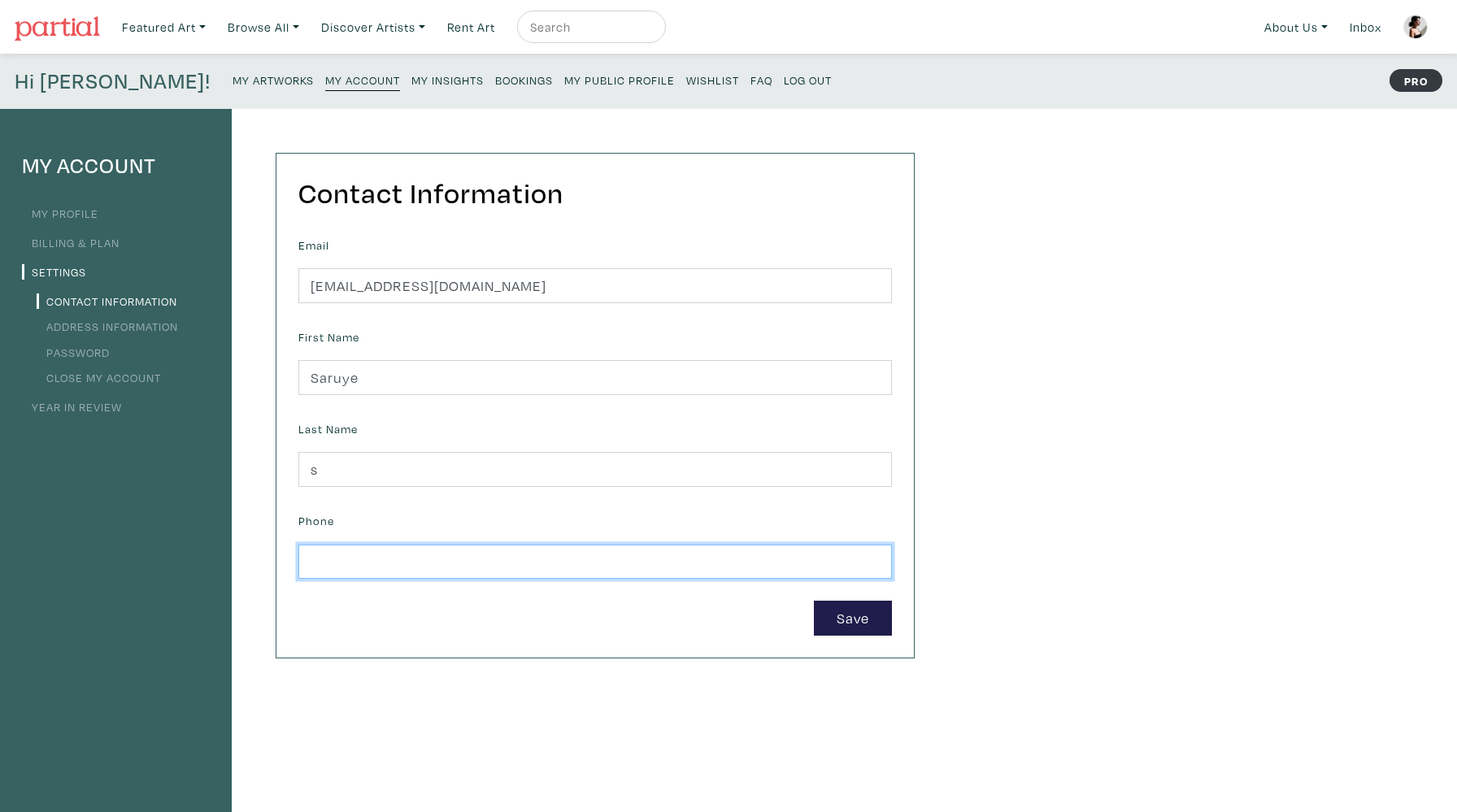
click at [334, 568] on input "text" at bounding box center [595, 562] width 593 height 35
type input "14372283993"
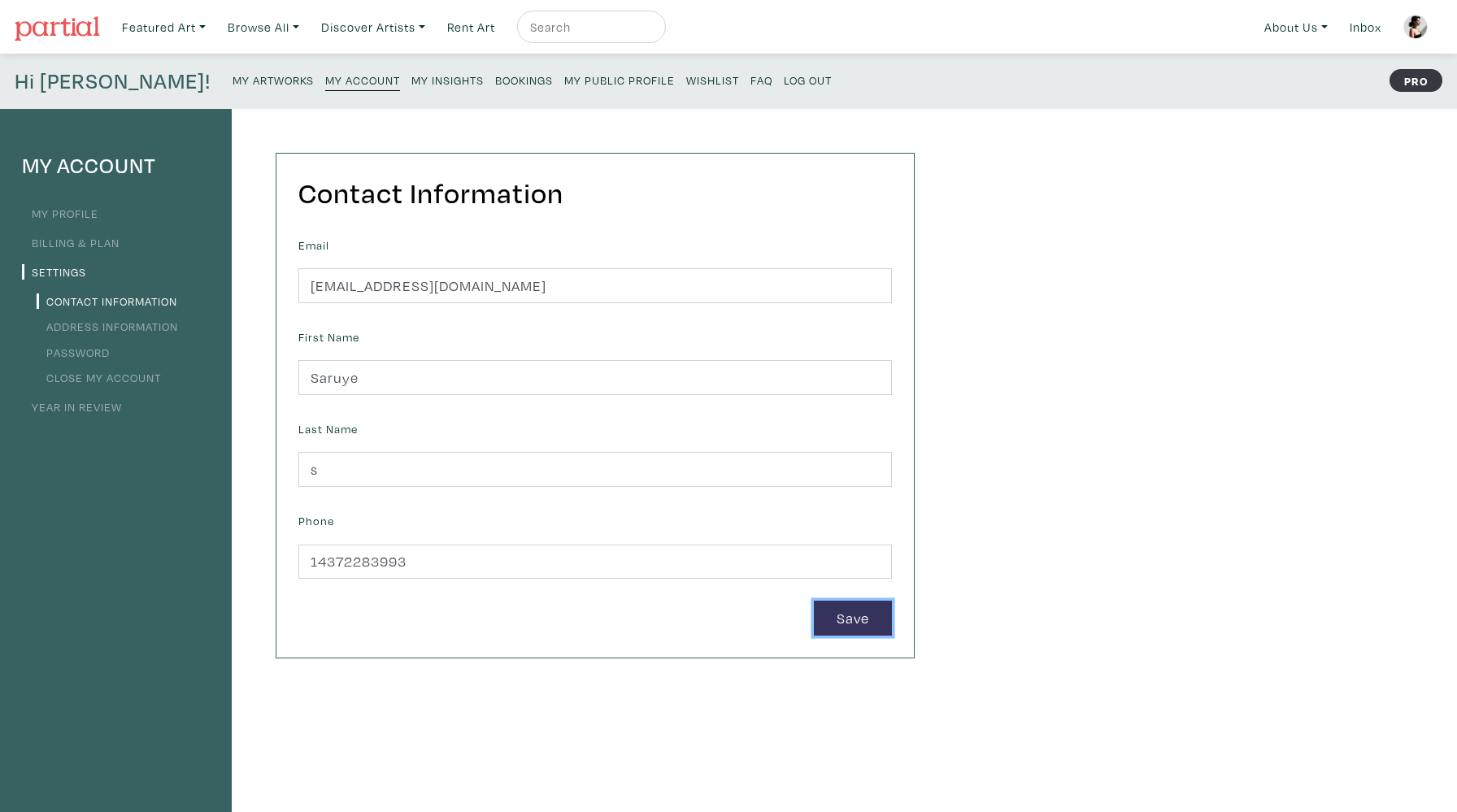
click at [837, 631] on button "Save" at bounding box center [853, 618] width 78 height 35
click at [174, 11] on link "Featured Art" at bounding box center [164, 28] width 98 height 33
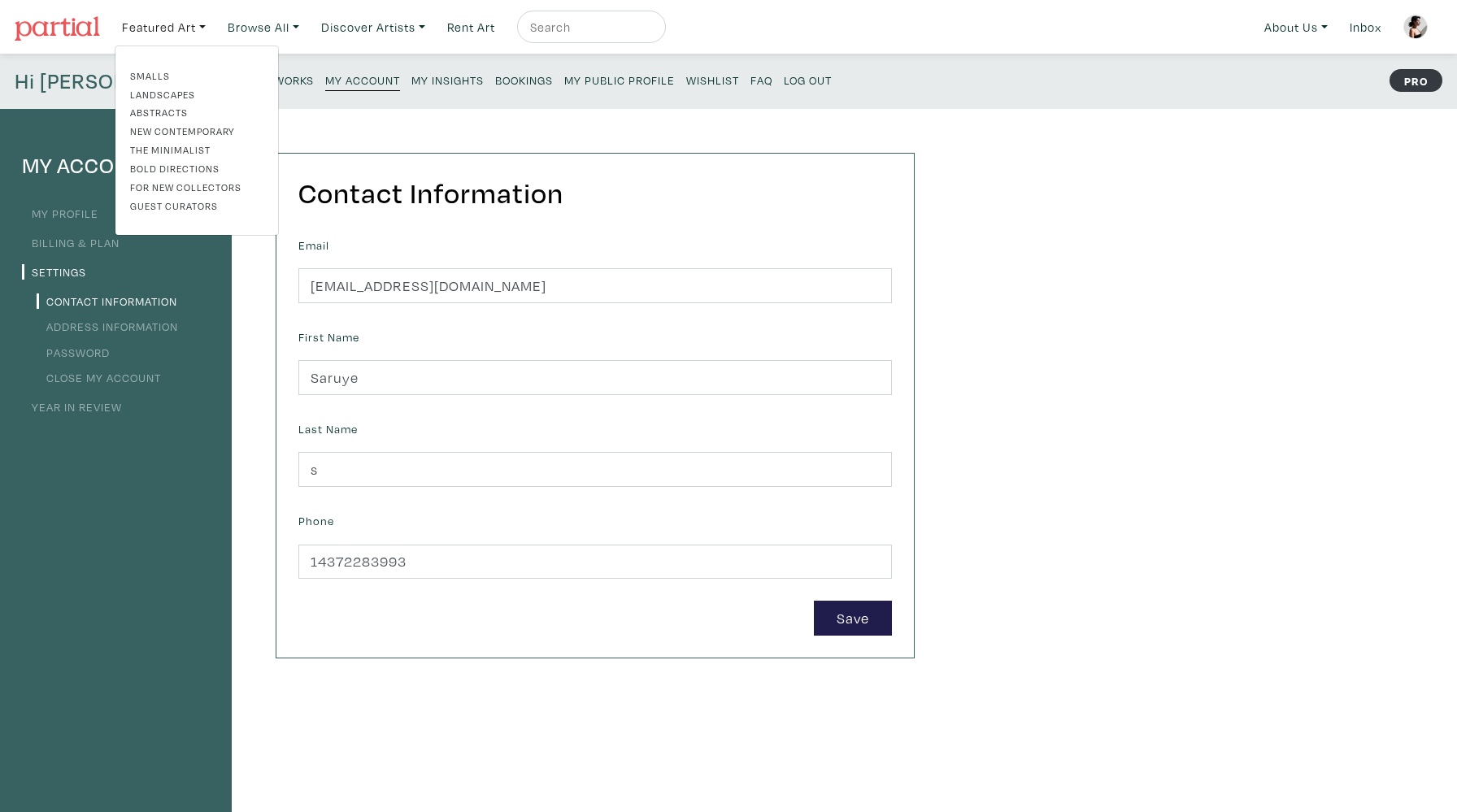
click at [167, 113] on link "Abstracts" at bounding box center [197, 113] width 134 height 15
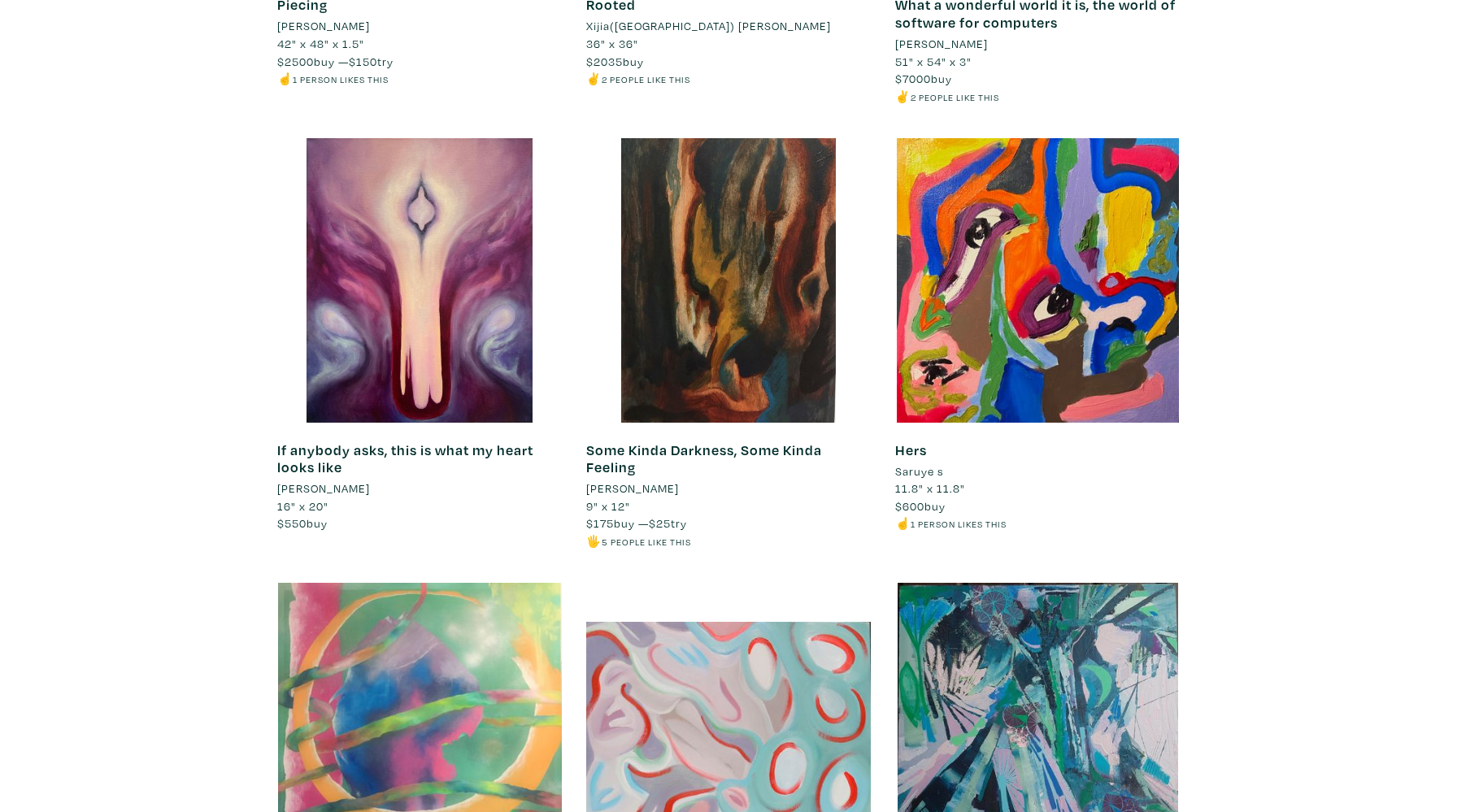
scroll to position [8306, 0]
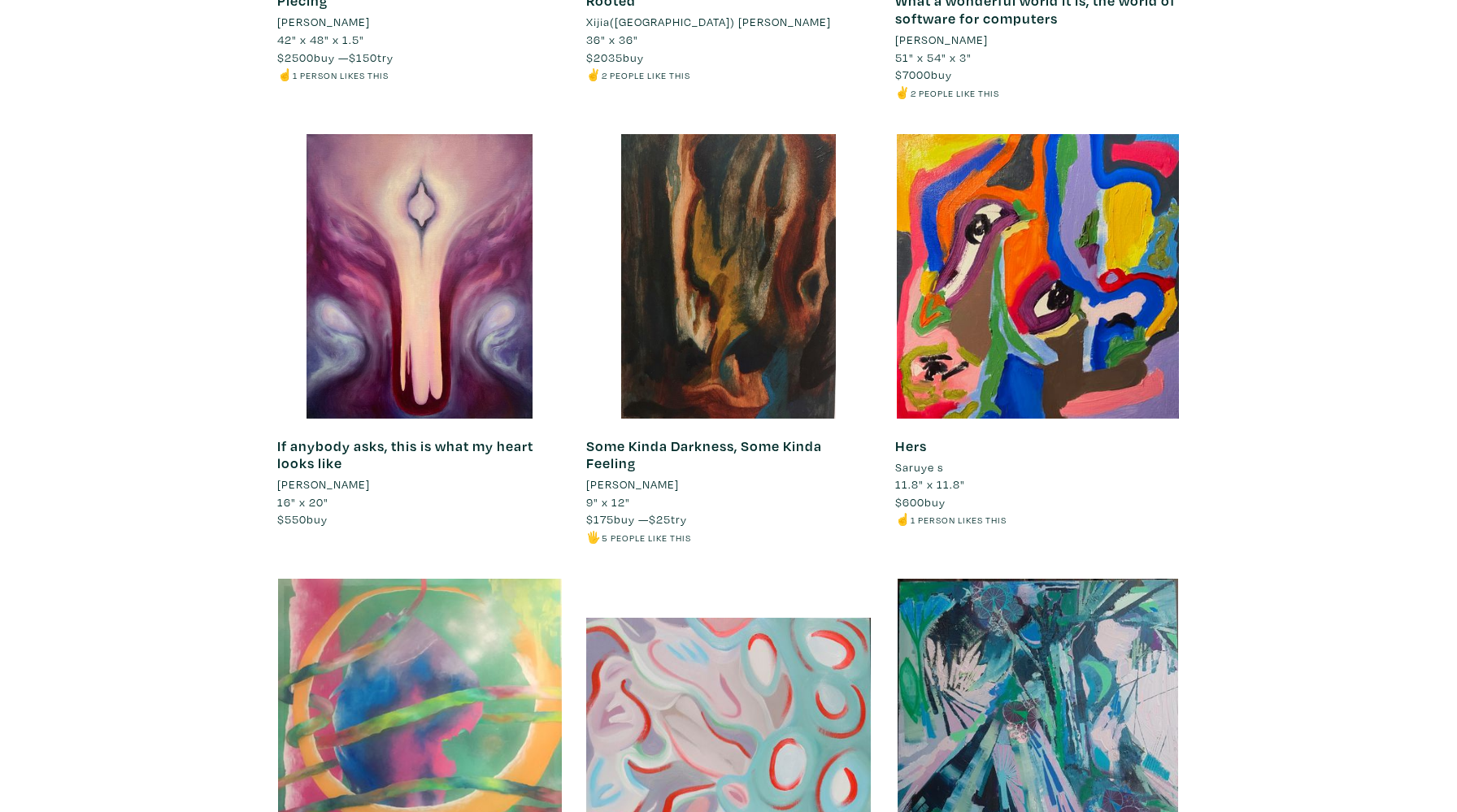
click at [927, 523] on small "1 person likes this" at bounding box center [958, 520] width 96 height 13
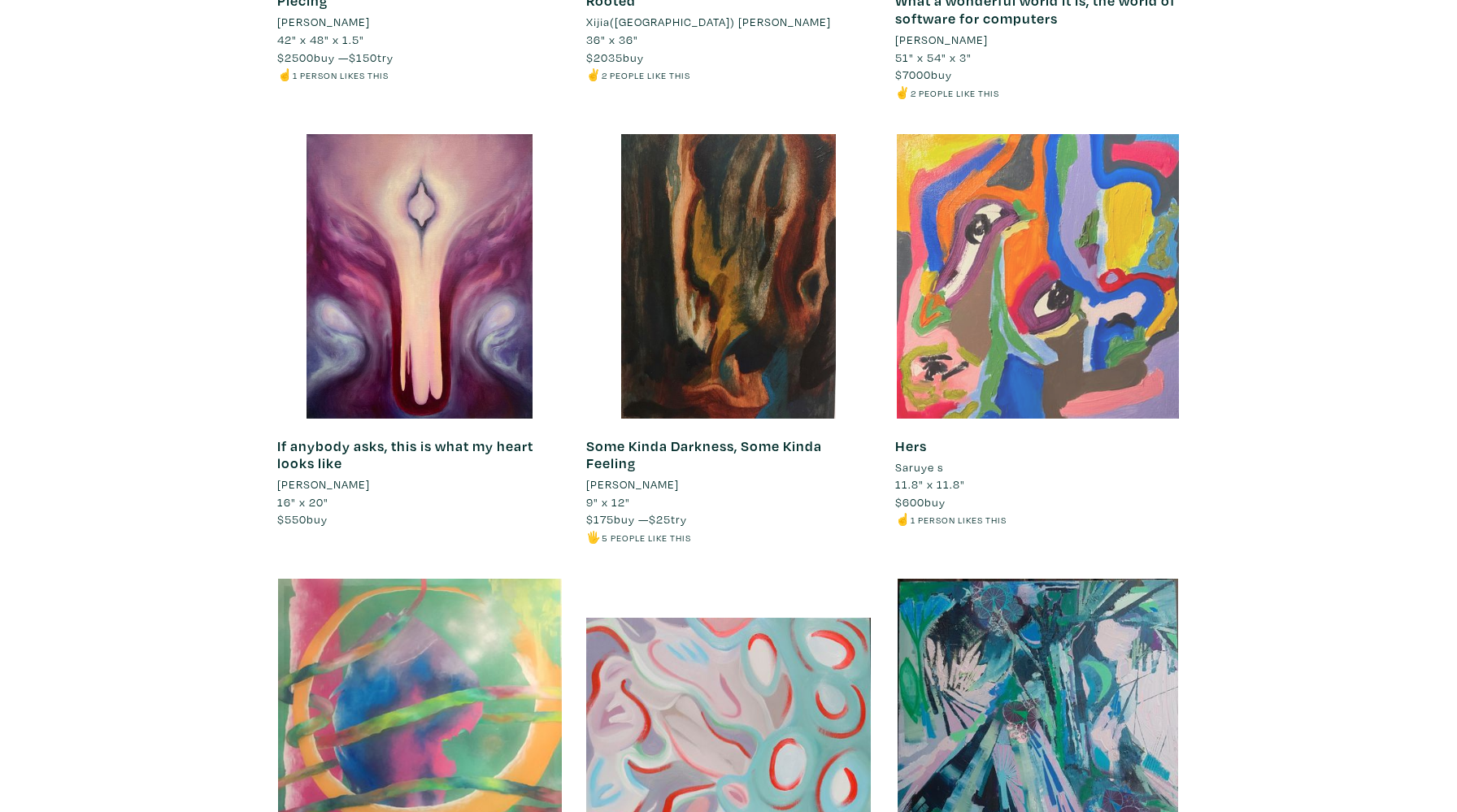
click at [953, 356] on div at bounding box center [1037, 276] width 285 height 285
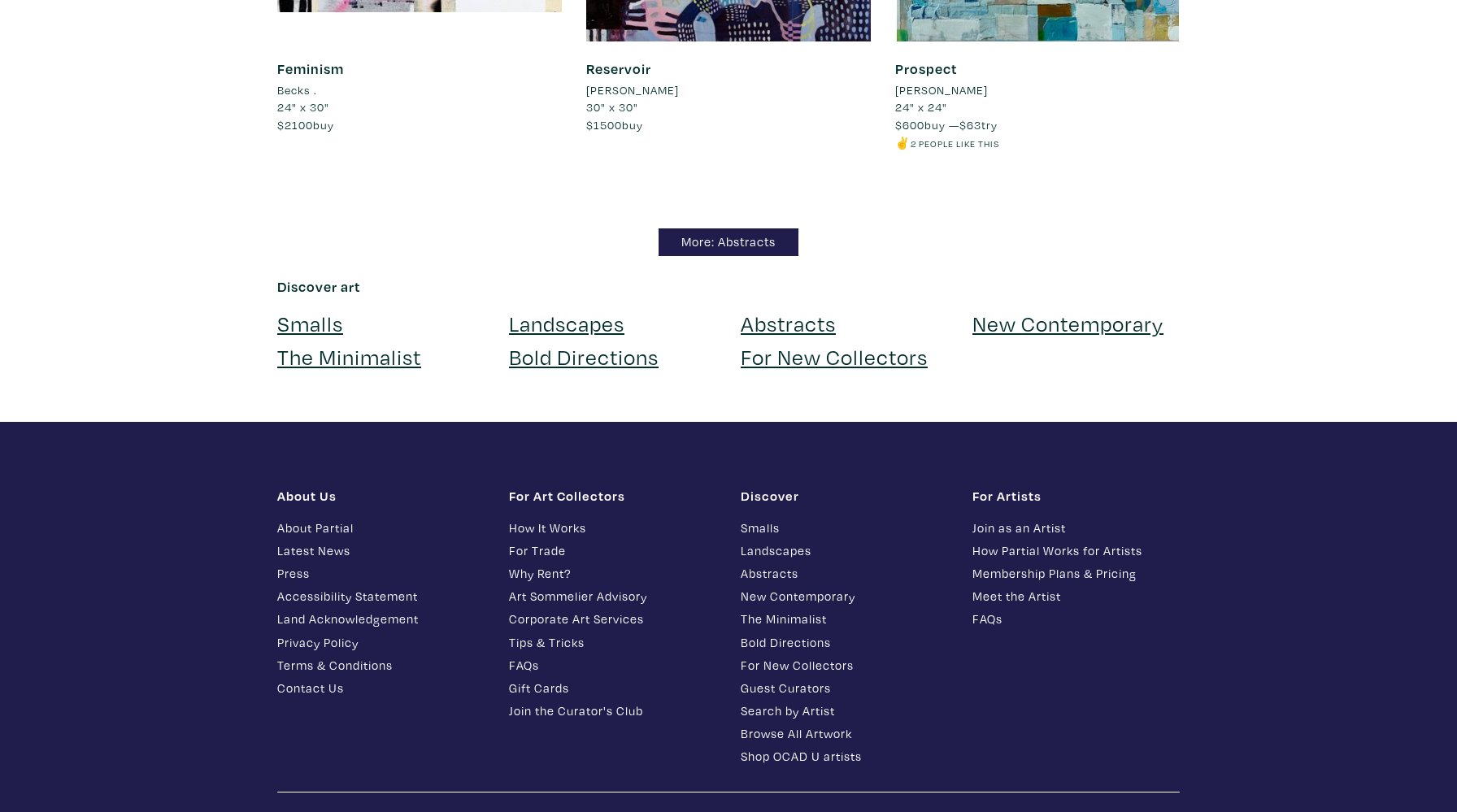
scroll to position [14213, 0]
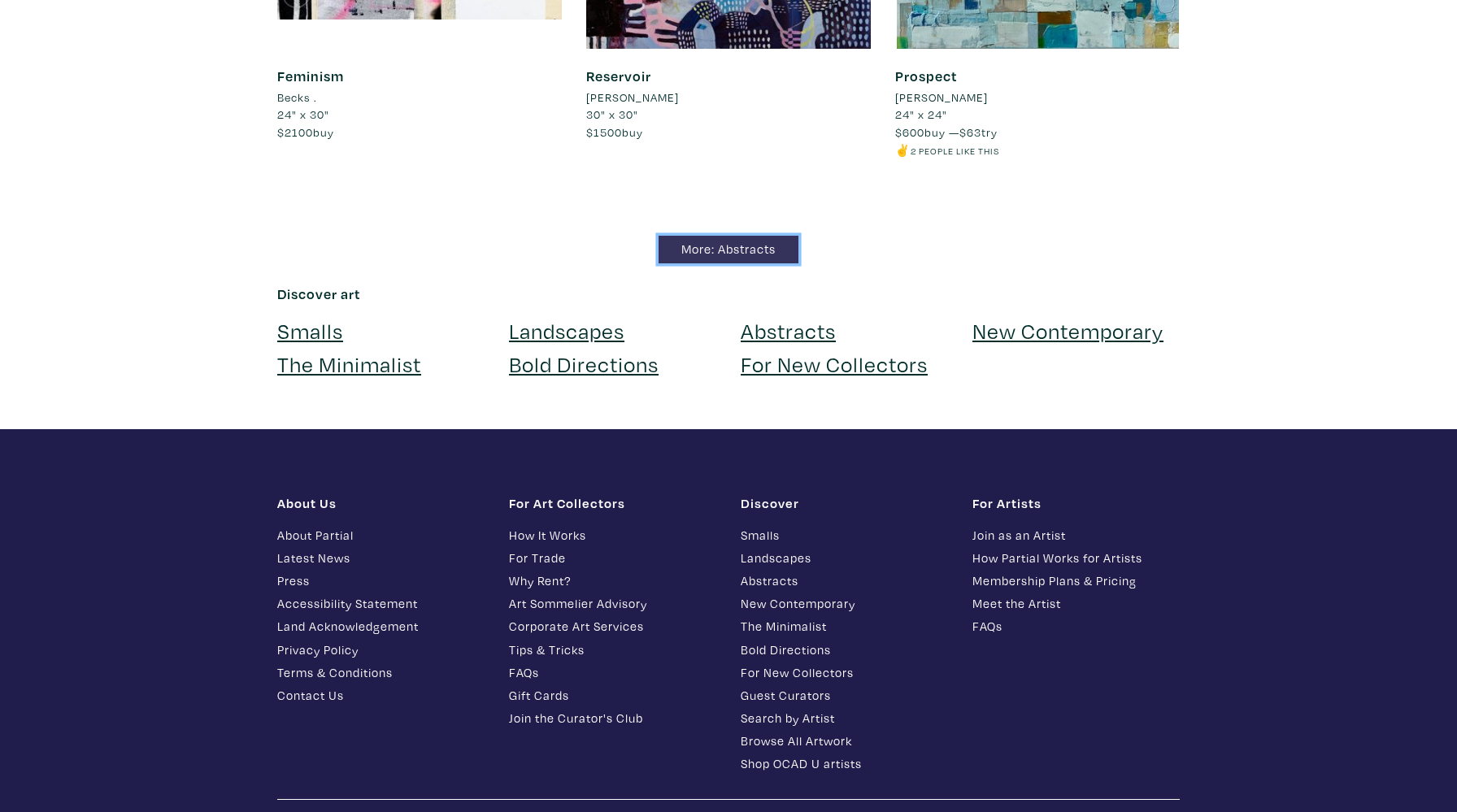
click at [746, 249] on link "More: Abstracts" at bounding box center [728, 250] width 140 height 28
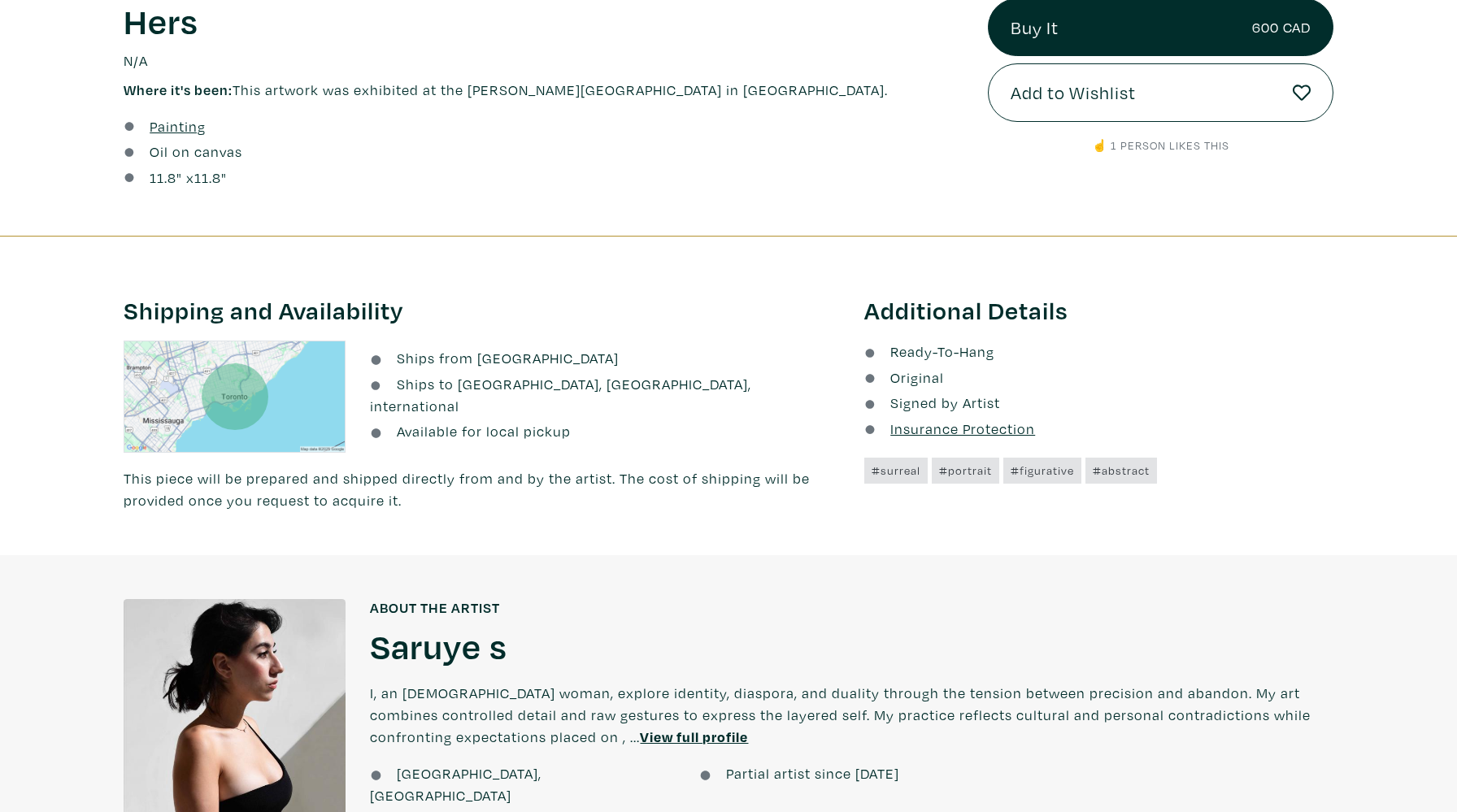
scroll to position [678, 0]
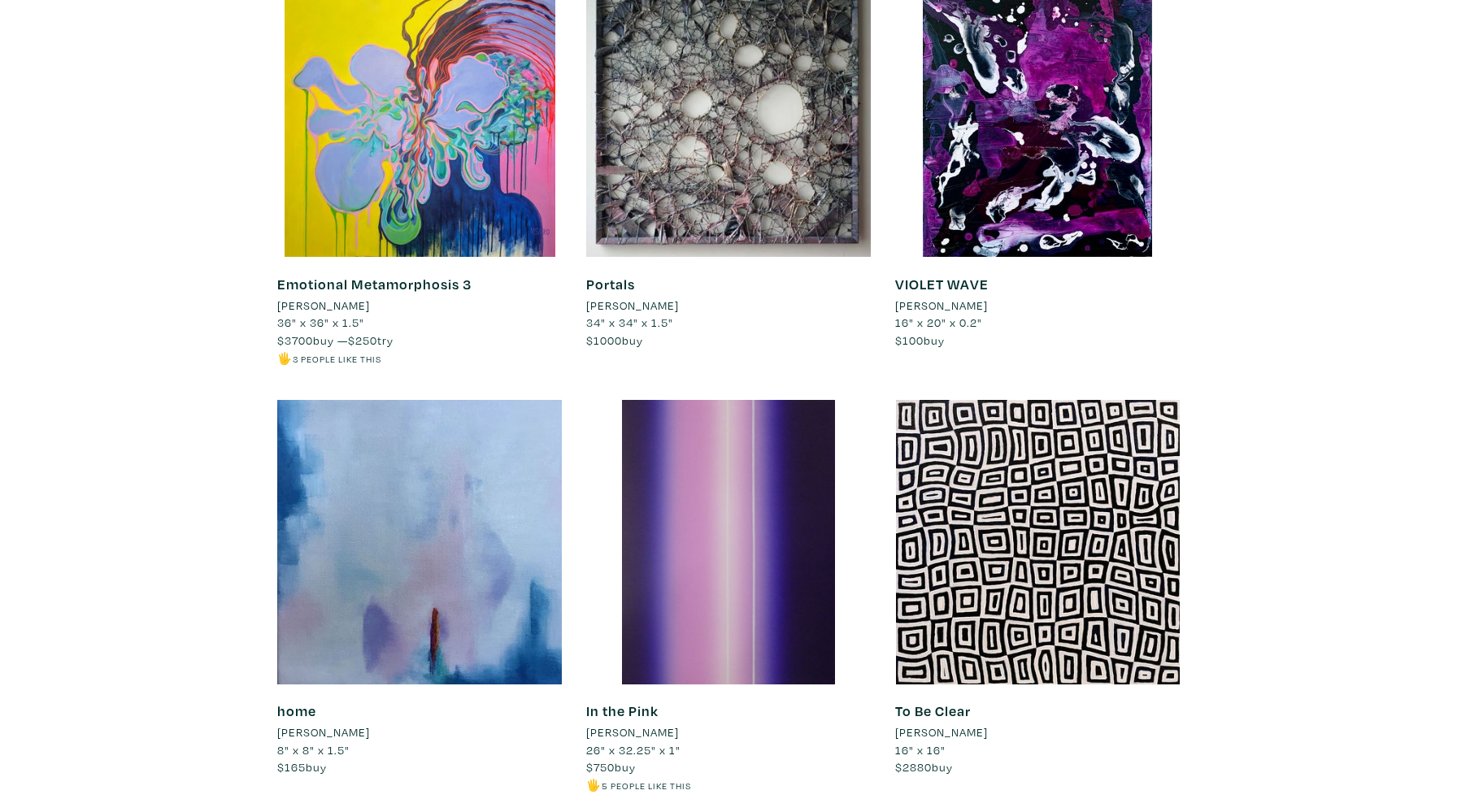
scroll to position [4180, 0]
